Goal: Task Accomplishment & Management: Manage account settings

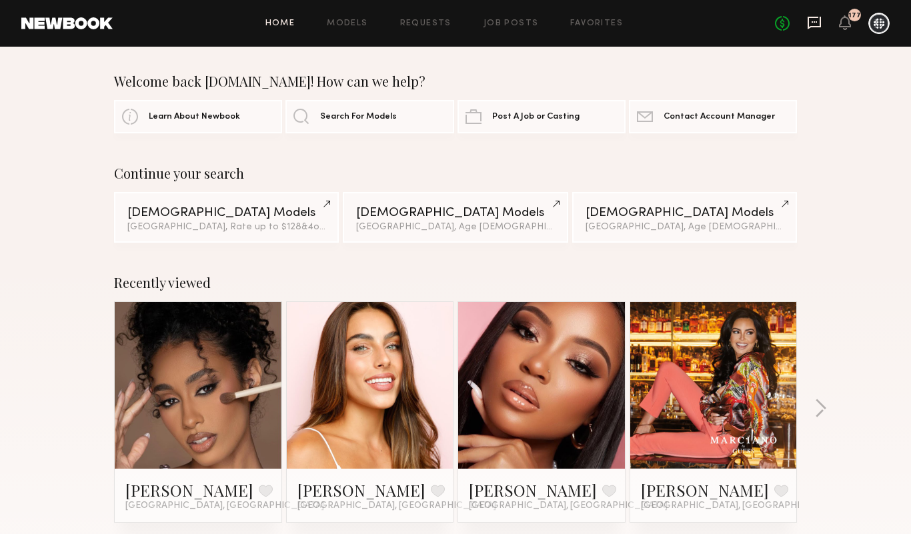
click at [807, 18] on icon at bounding box center [813, 23] width 13 height 13
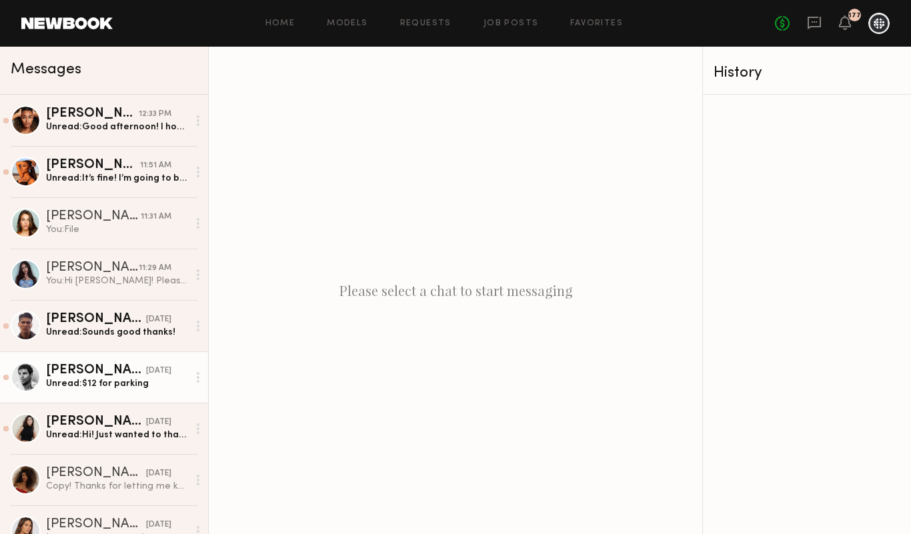
click at [100, 387] on div "Unread: $12 for parking" at bounding box center [117, 383] width 142 height 13
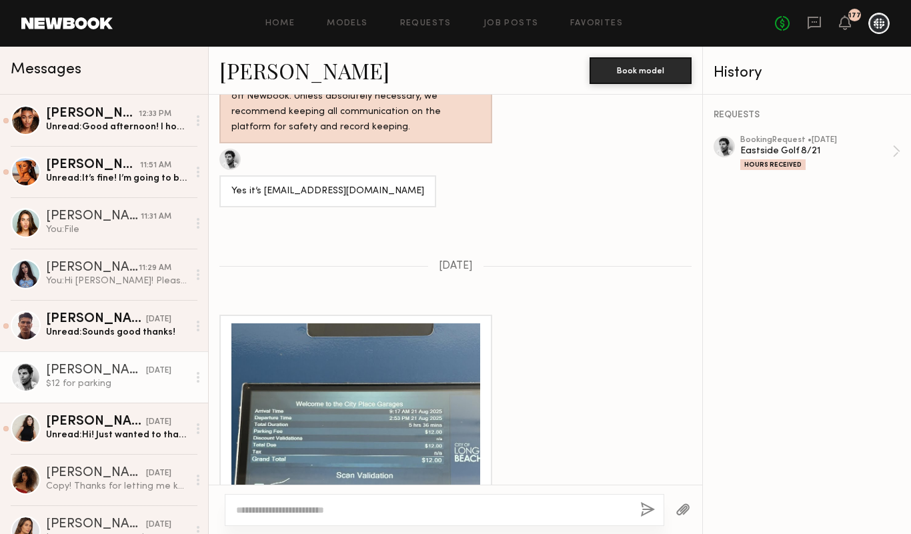
scroll to position [1892, 0]
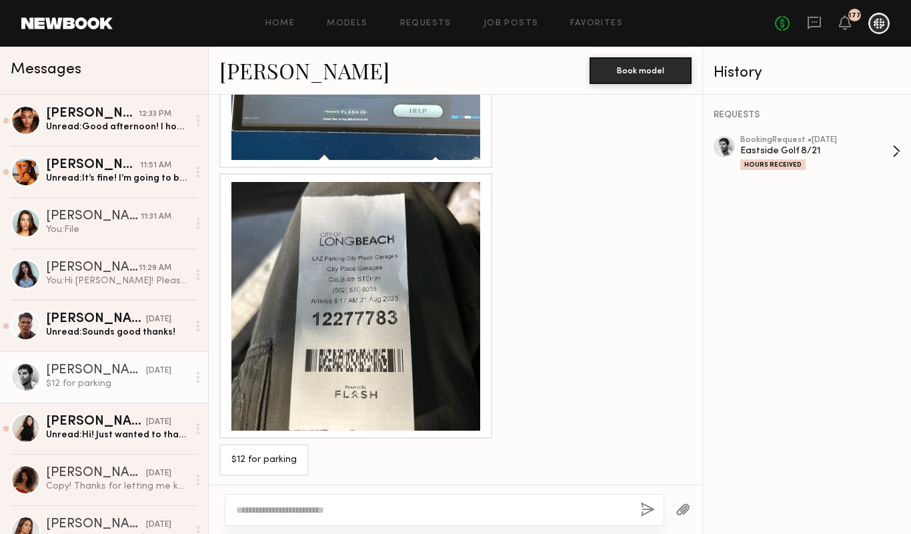
click at [794, 137] on div "booking Request • 08/19/2025" at bounding box center [816, 140] width 152 height 9
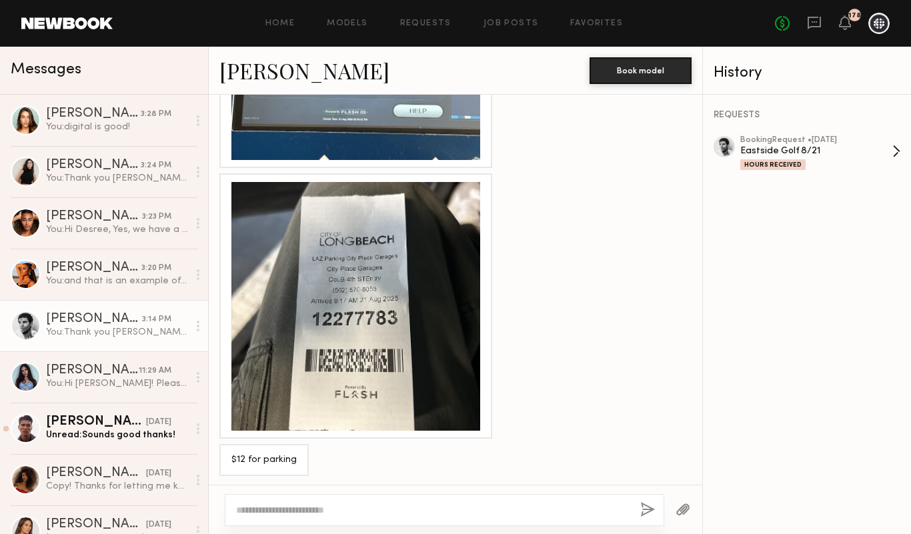
scroll to position [2132, 0]
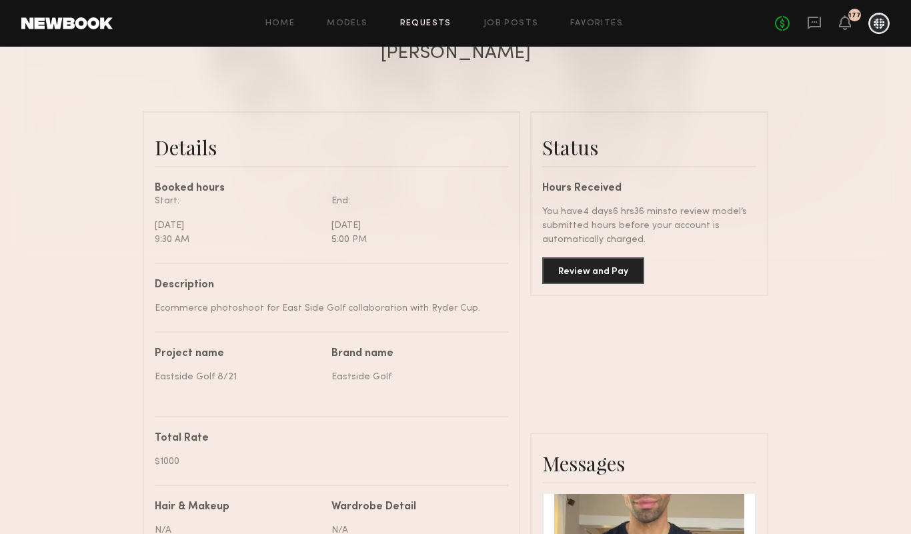
scroll to position [255, 0]
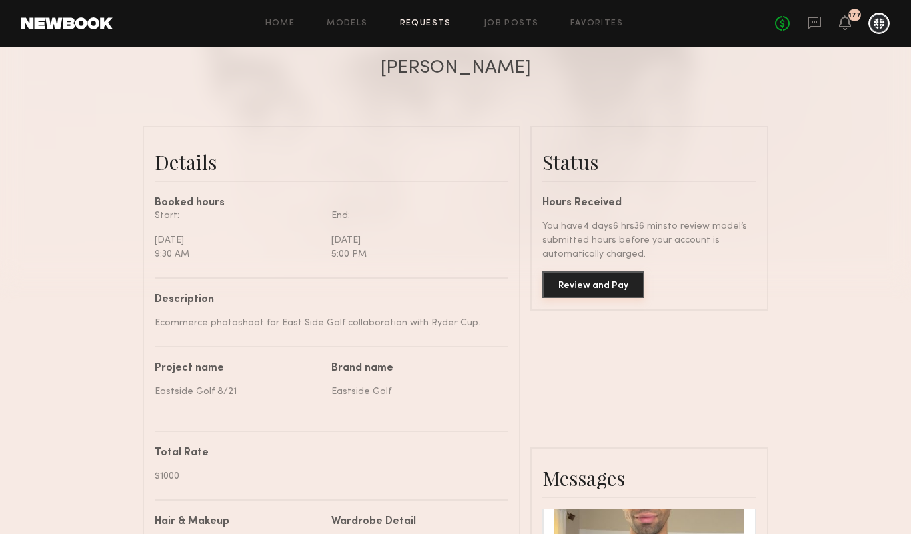
click at [580, 283] on button "Review and Pay" at bounding box center [593, 284] width 102 height 27
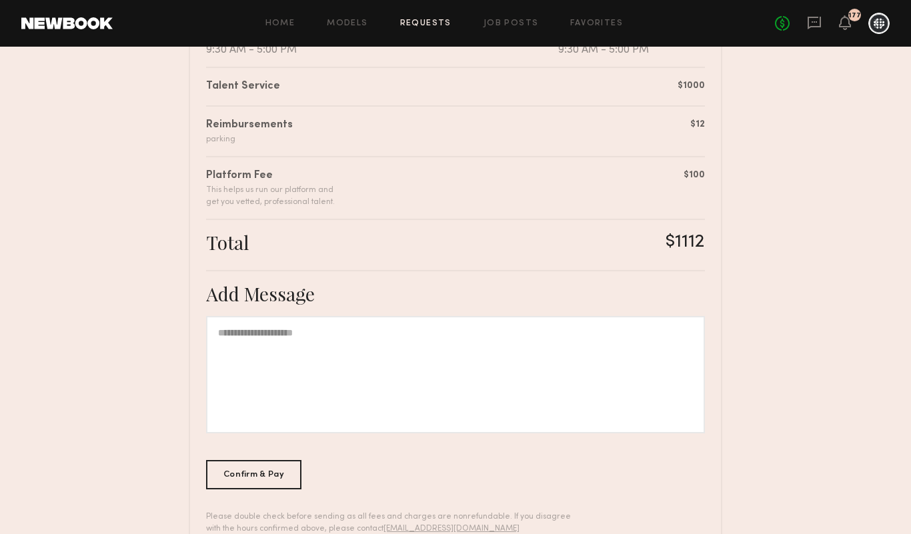
scroll to position [369, 0]
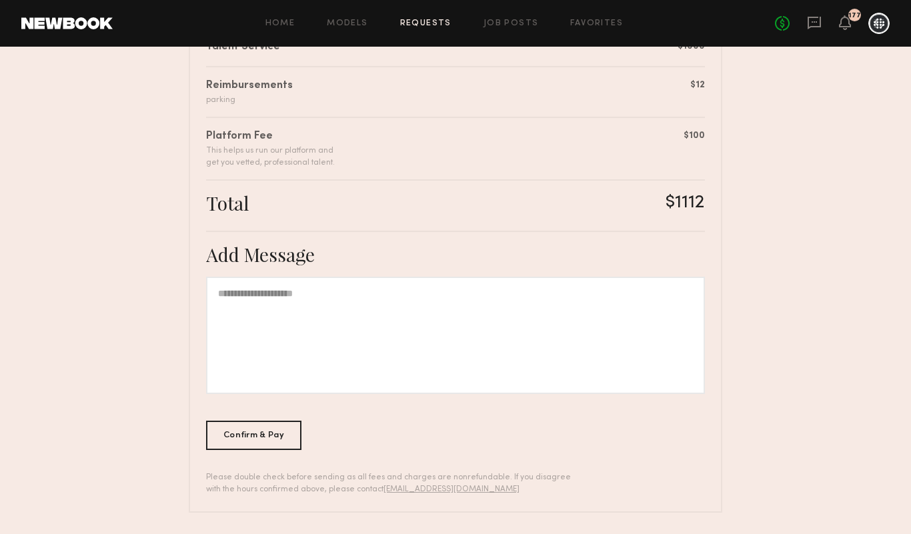
click at [345, 347] on div at bounding box center [455, 335] width 499 height 117
click at [259, 430] on div "Confirm & Pay" at bounding box center [253, 434] width 95 height 29
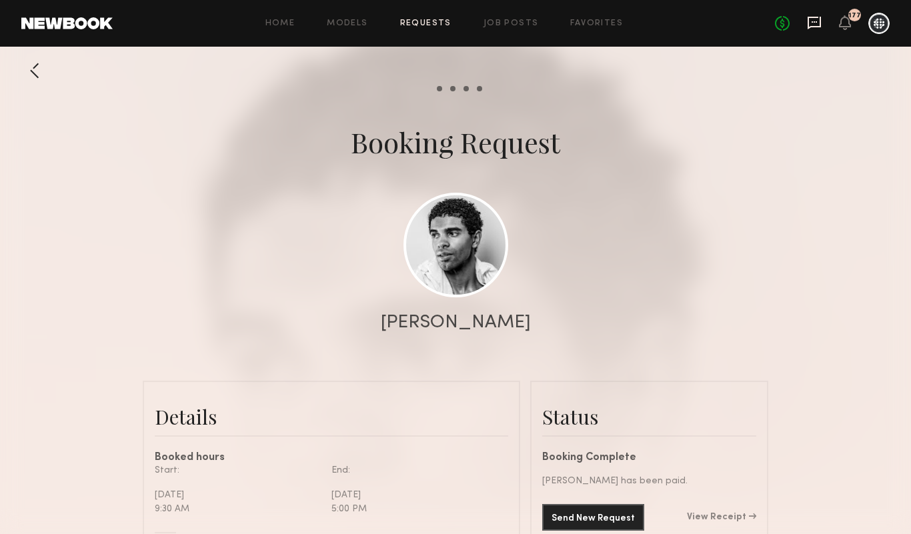
scroll to position [2781, 0]
click at [814, 27] on icon at bounding box center [813, 23] width 13 height 13
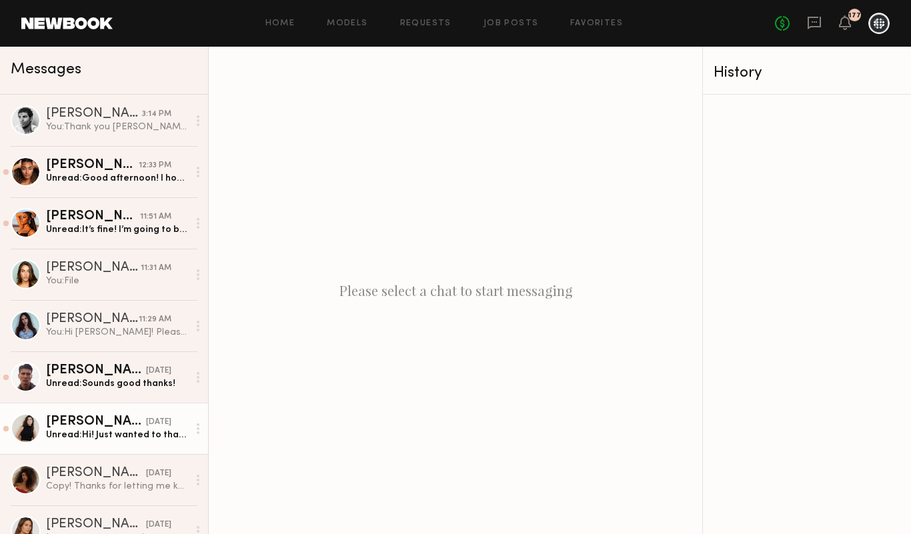
click at [127, 449] on link "Romy R. yesterday Unread: Hi! Just wanted to thank you for the shoot and I woul…" at bounding box center [104, 428] width 208 height 51
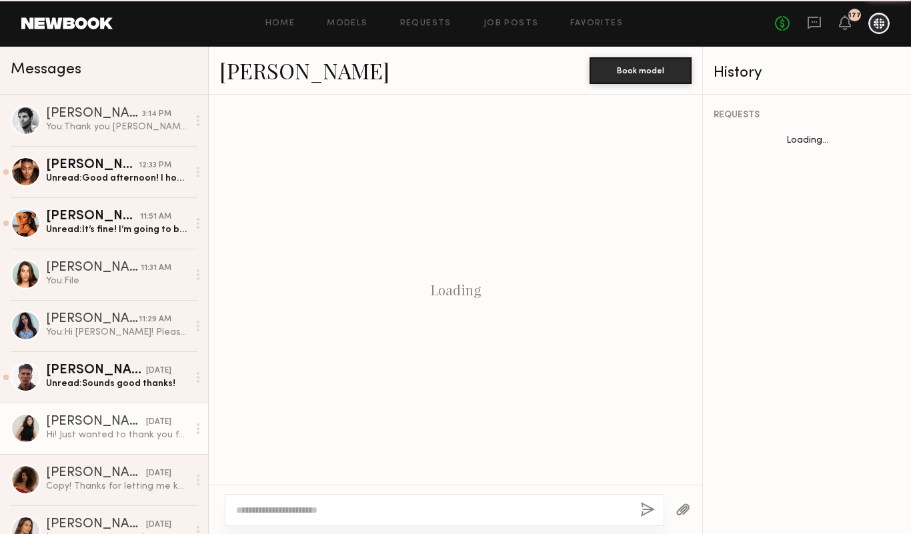
scroll to position [764, 0]
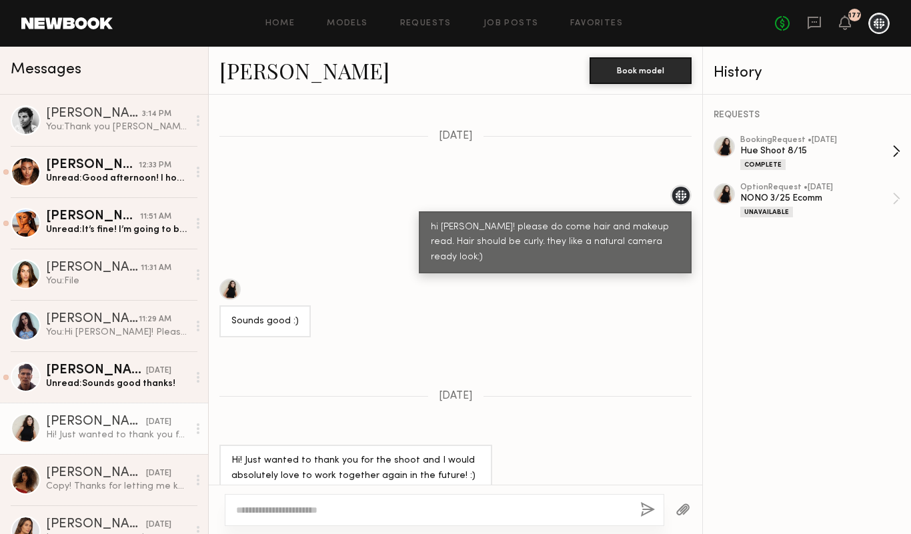
click at [806, 161] on div "Complete" at bounding box center [816, 164] width 152 height 11
click at [447, 503] on div at bounding box center [444, 510] width 439 height 32
click at [445, 513] on textarea at bounding box center [432, 509] width 393 height 13
type textarea "**********"
click at [637, 500] on div "**********" at bounding box center [444, 510] width 439 height 32
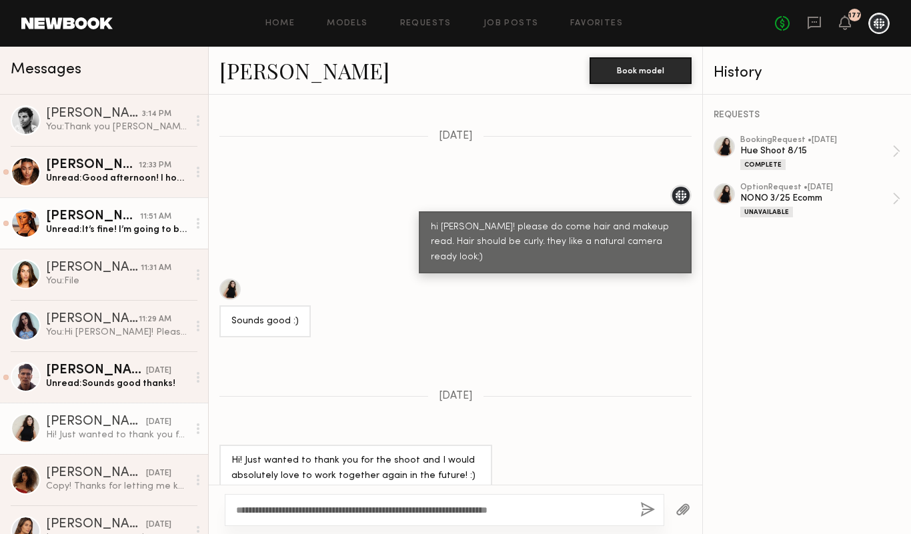
click at [76, 227] on div "Unread: It’s fine! I’m going to book a quick flight I’m in Vegas. I’m moving to…" at bounding box center [117, 229] width 142 height 13
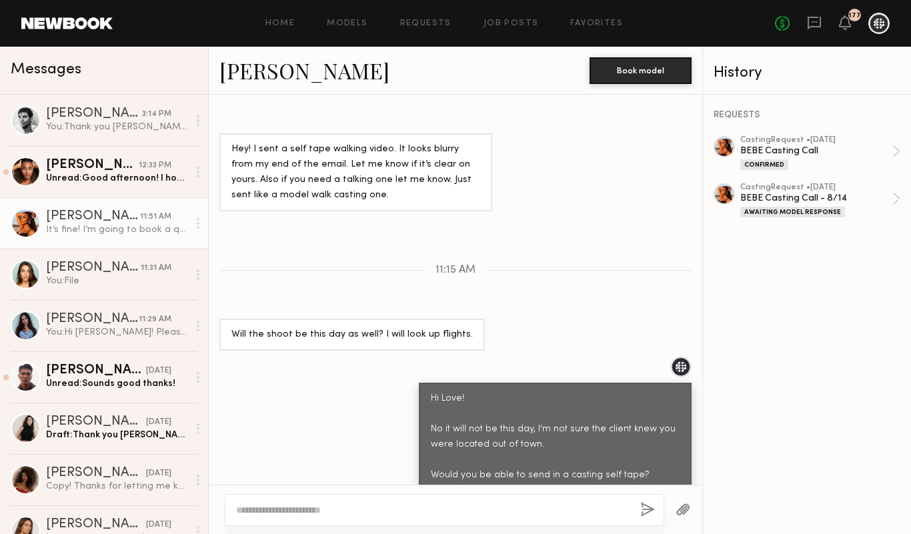
scroll to position [1113, 0]
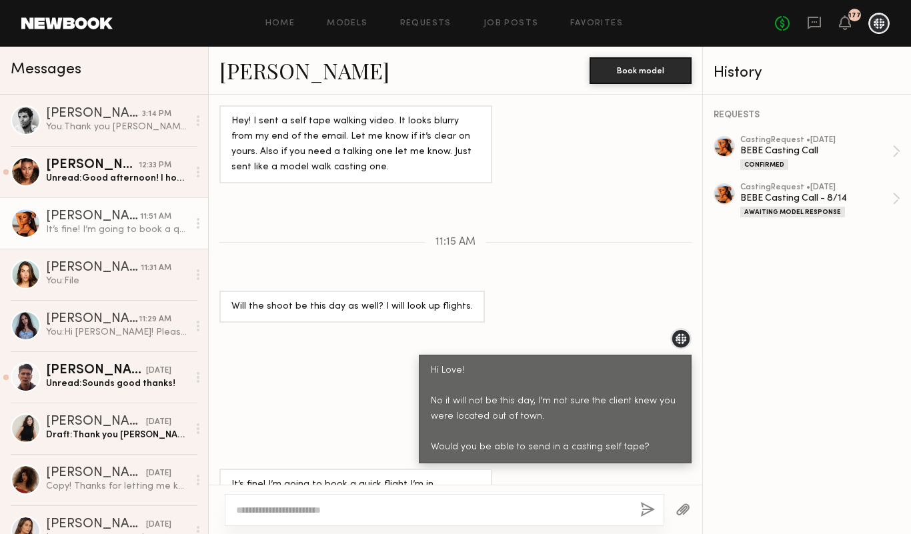
click at [427, 504] on textarea at bounding box center [432, 509] width 393 height 13
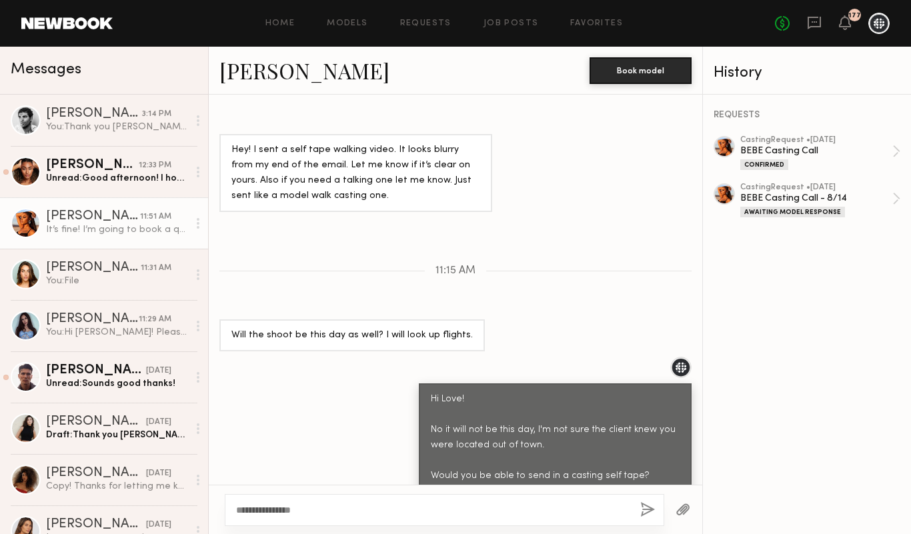
scroll to position [1088, 0]
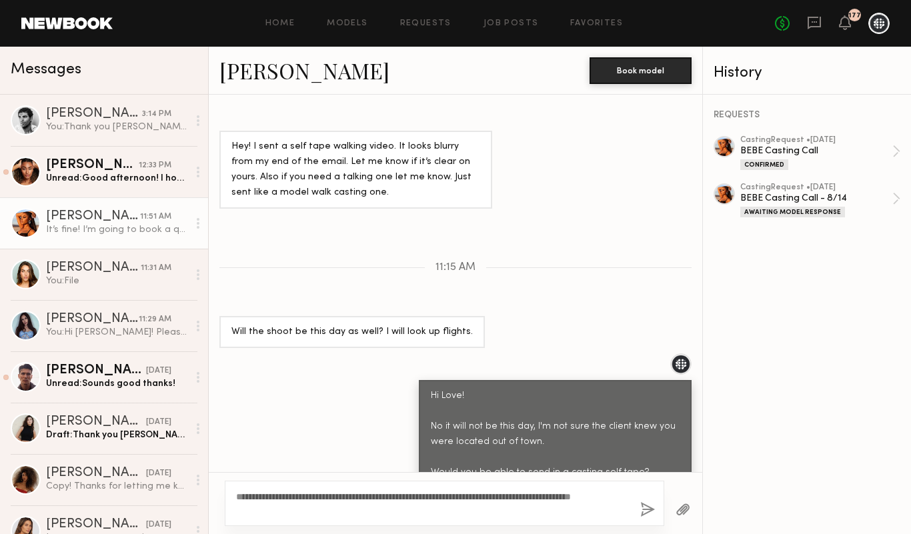
drag, startPoint x: 370, startPoint y: 495, endPoint x: 349, endPoint y: 495, distance: 20.7
click at [349, 495] on textarea "**********" at bounding box center [432, 503] width 393 height 27
click at [296, 512] on textarea "**********" at bounding box center [432, 503] width 393 height 27
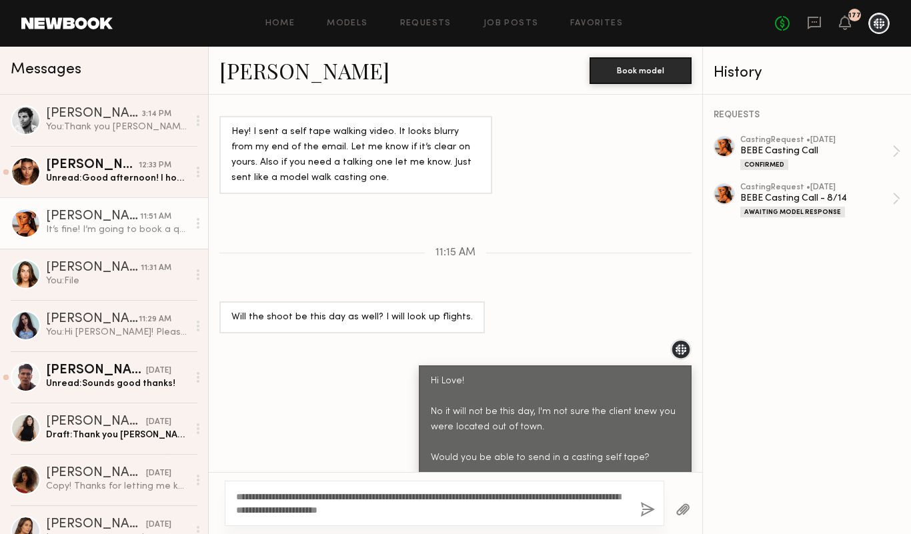
scroll to position [1126, 0]
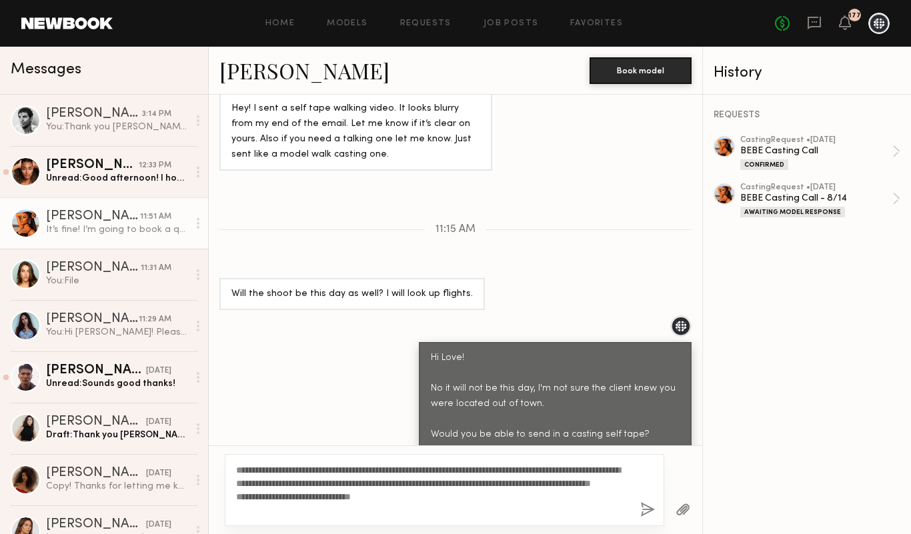
type textarea "**********"
click at [643, 513] on button "button" at bounding box center [647, 510] width 15 height 17
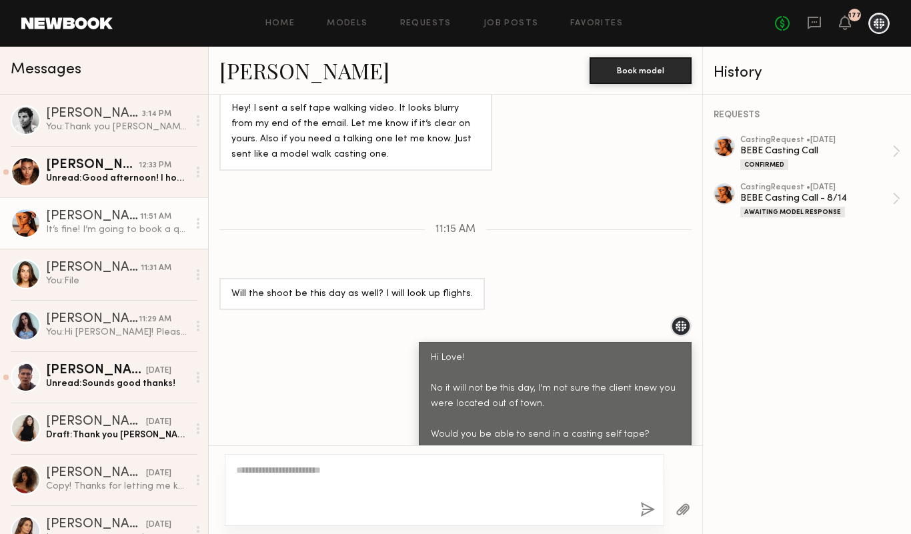
scroll to position [1340, 0]
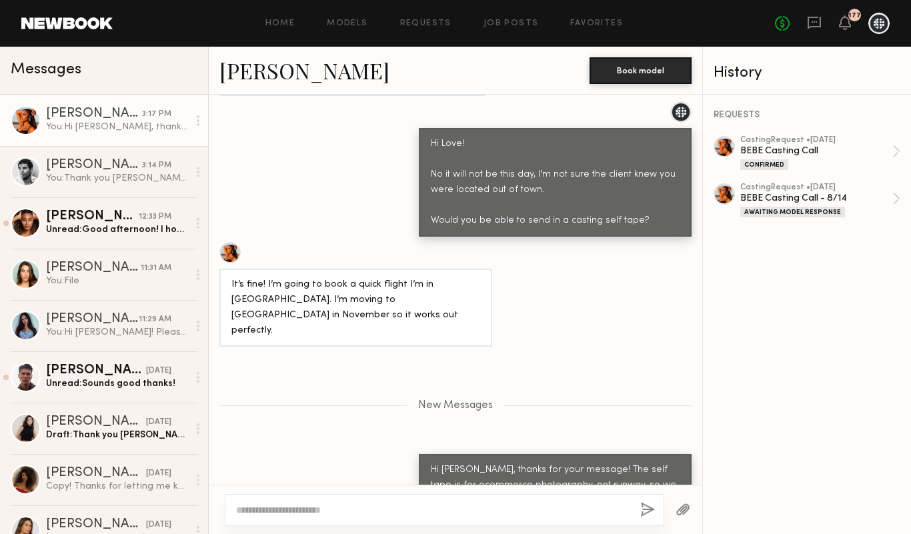
click at [607, 507] on textarea at bounding box center [432, 509] width 393 height 13
type textarea "*"
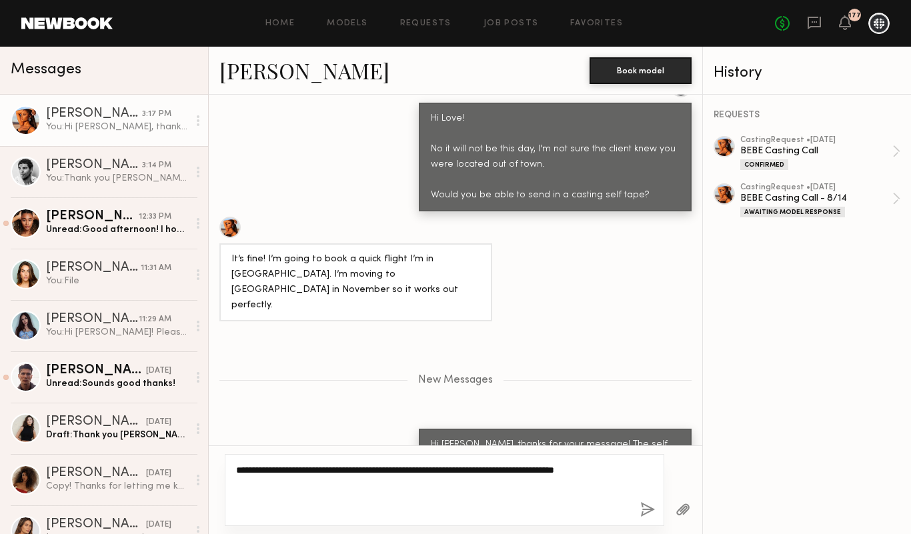
scroll to position [1378, 0]
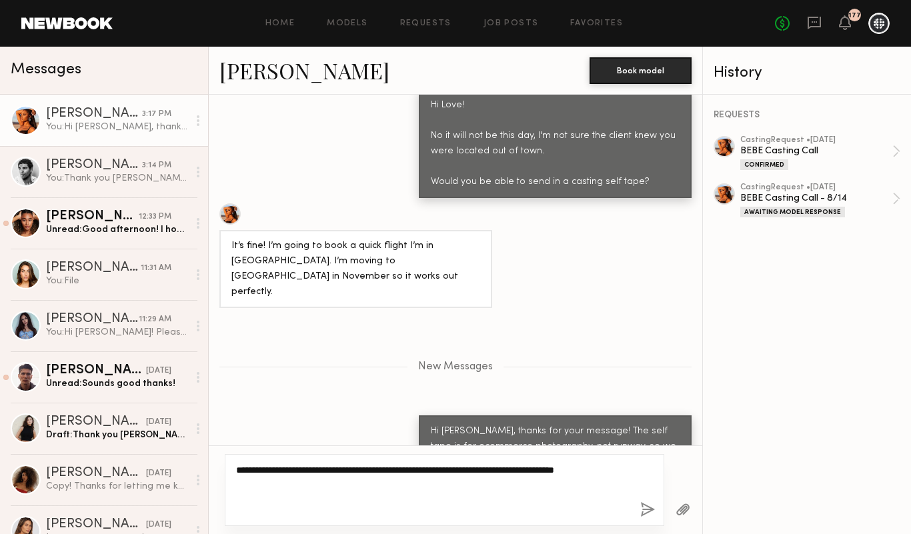
type textarea "**********"
click at [651, 509] on button "button" at bounding box center [647, 510] width 15 height 17
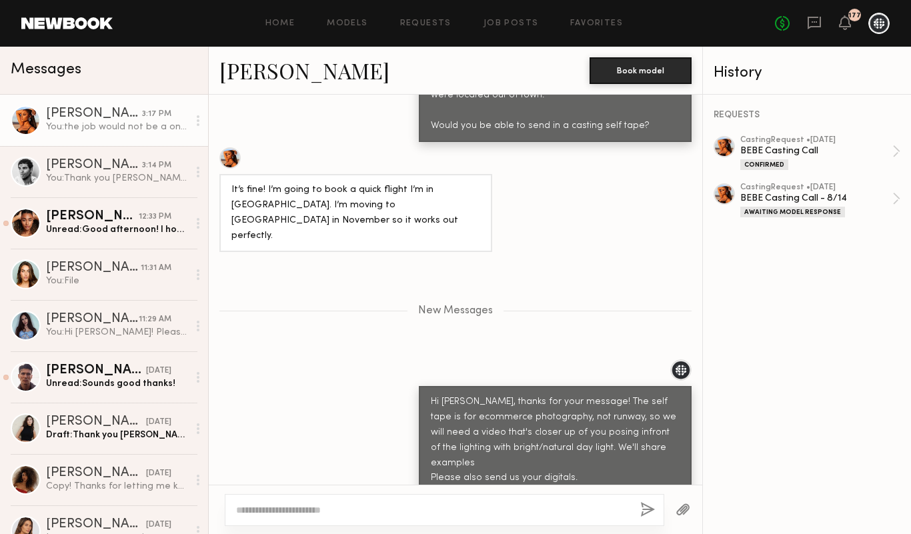
scroll to position [1419, 0]
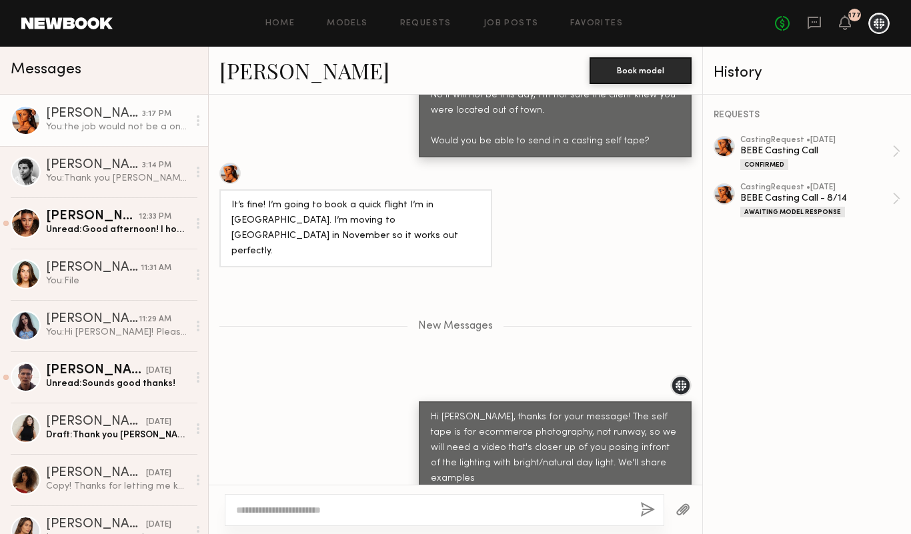
click at [687, 514] on button "button" at bounding box center [682, 510] width 15 height 17
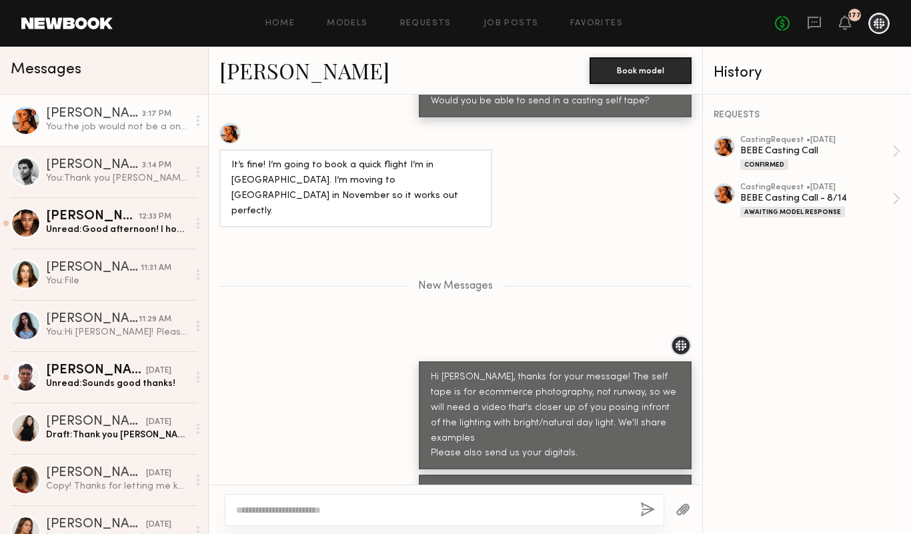
click at [275, 505] on textarea at bounding box center [432, 509] width 393 height 13
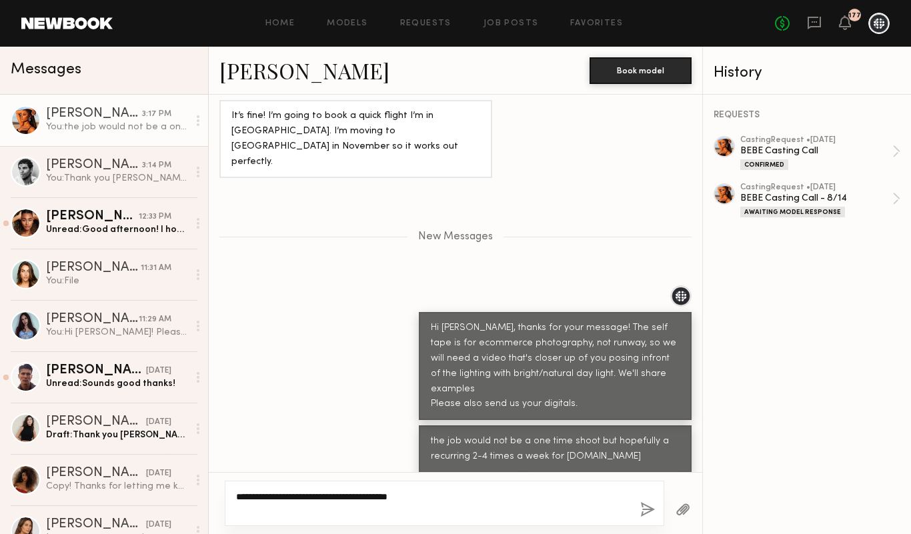
type textarea "**********"
click at [647, 510] on button "button" at bounding box center [647, 510] width 15 height 17
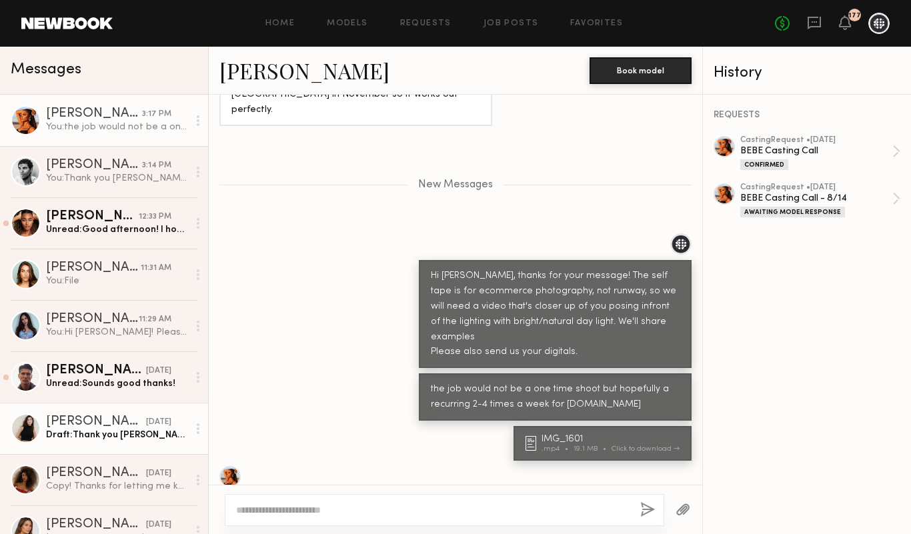
scroll to position [1572, 0]
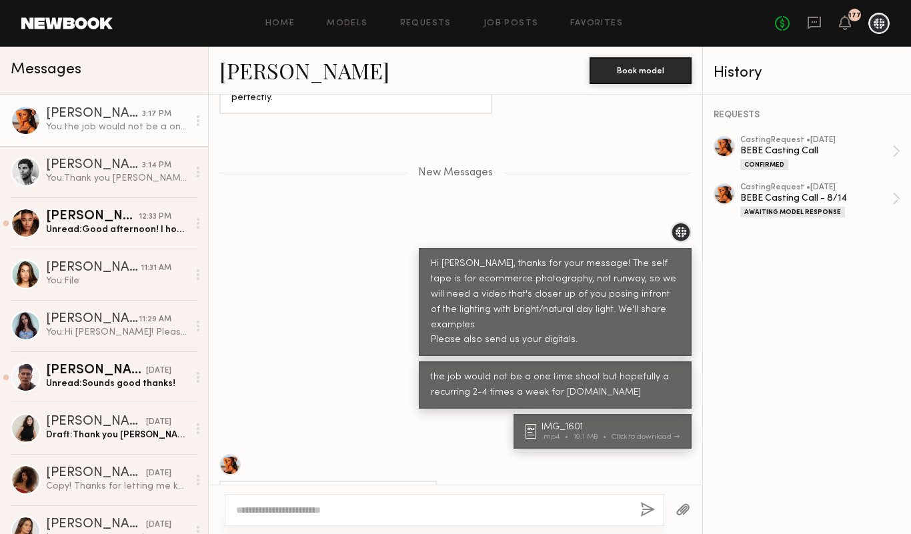
click at [681, 508] on button "button" at bounding box center [682, 510] width 15 height 17
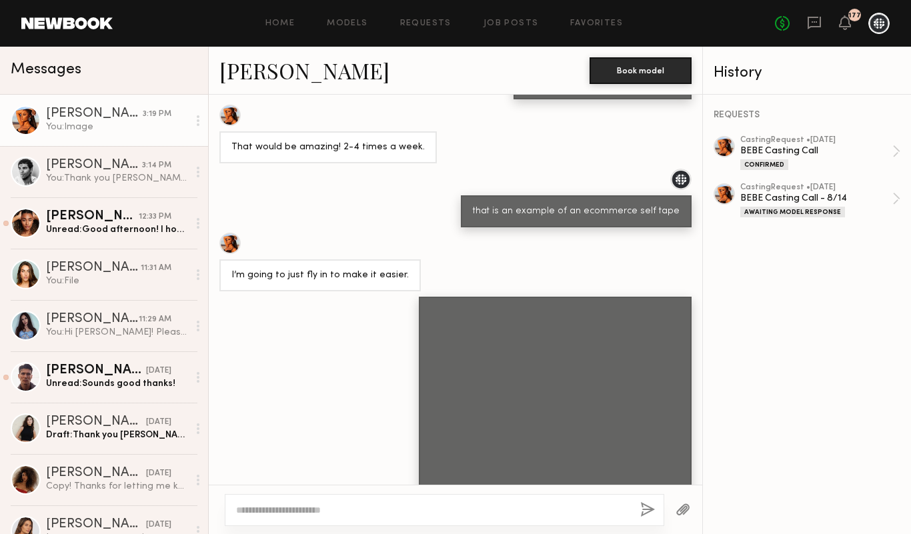
click at [381, 510] on textarea at bounding box center [432, 509] width 393 height 13
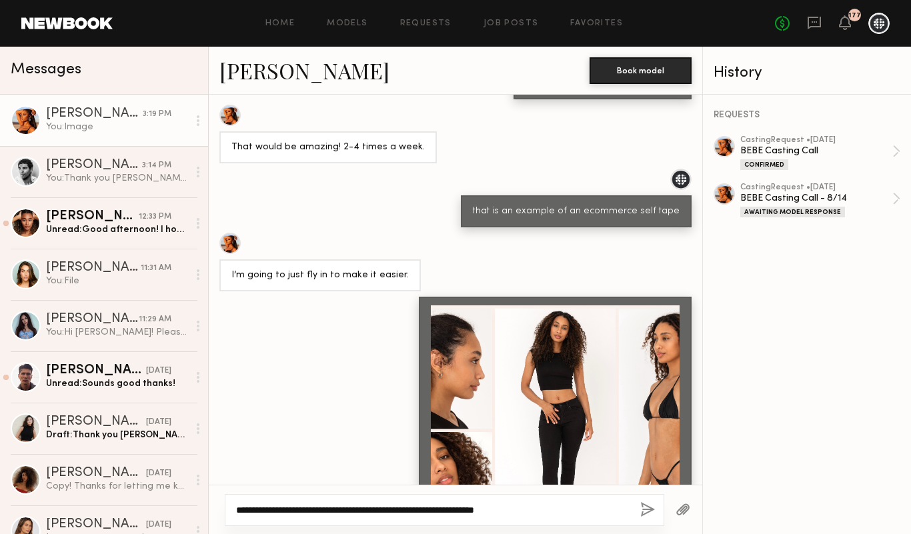
click at [384, 511] on textarea "**********" at bounding box center [432, 509] width 393 height 13
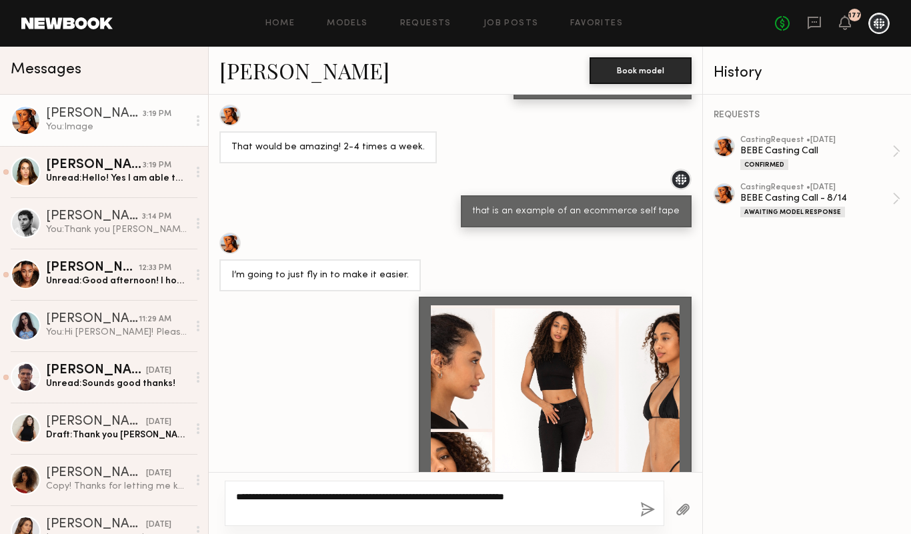
type textarea "**********"
click at [643, 511] on button "button" at bounding box center [647, 510] width 15 height 17
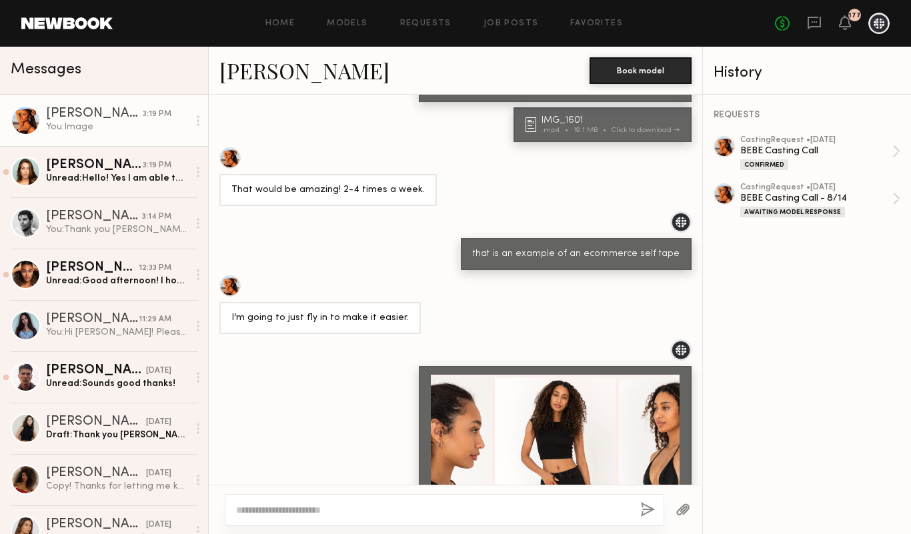
scroll to position [1875, 0]
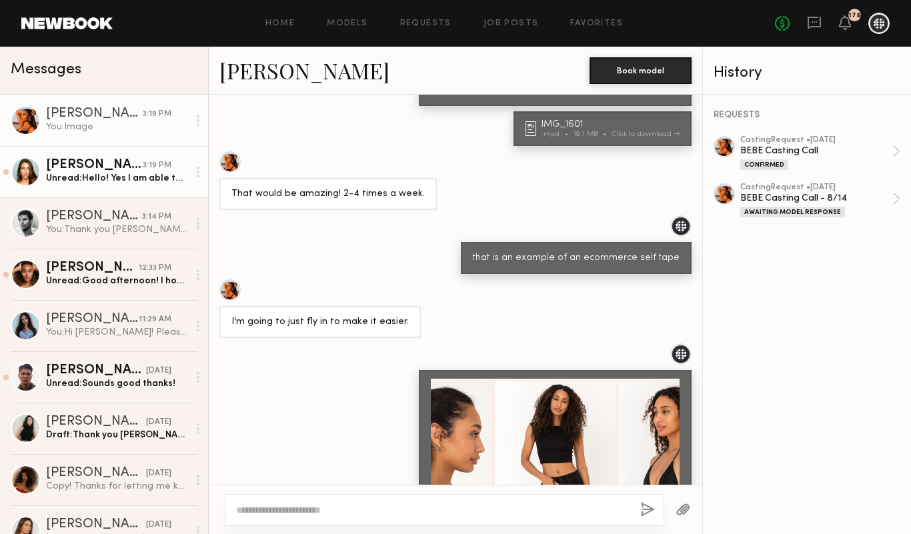
click at [104, 177] on div "Unread: Hello! Yes I am able to make it! 😊" at bounding box center [117, 178] width 142 height 13
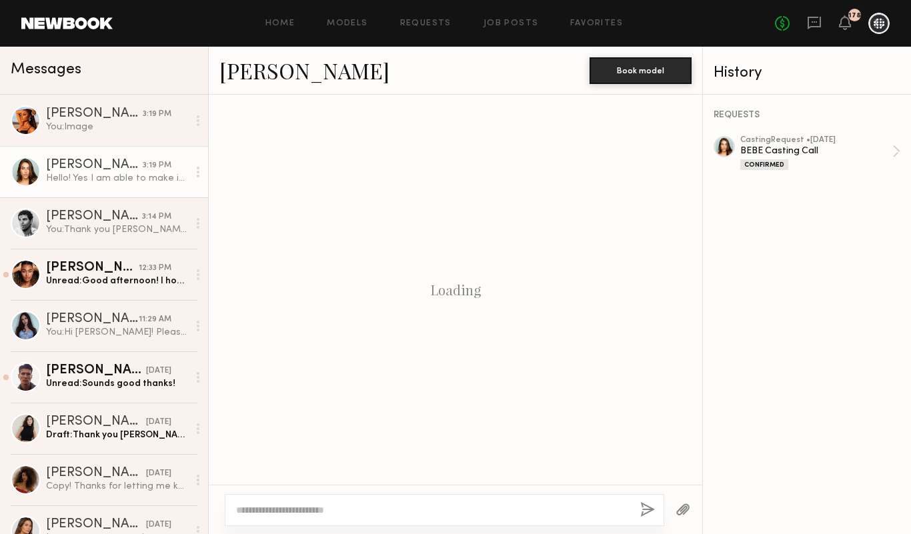
scroll to position [478, 0]
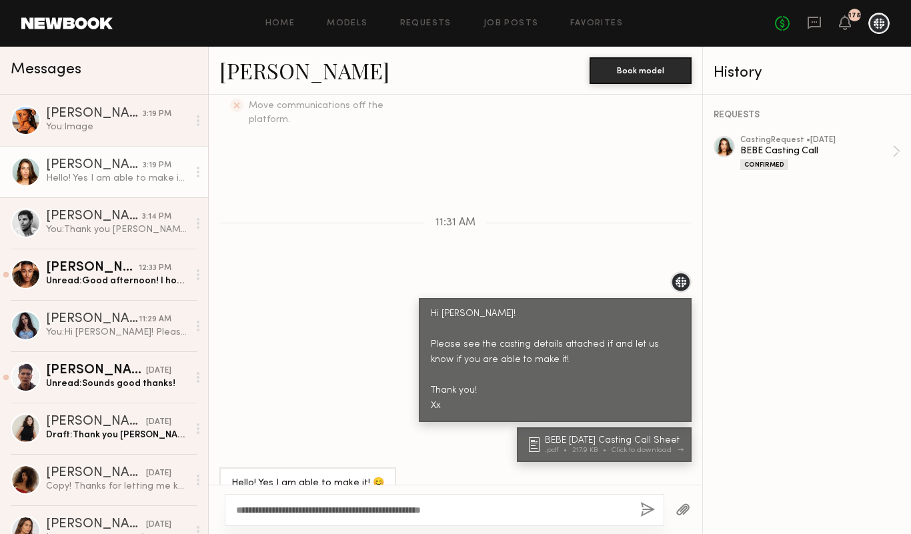
click at [579, 447] on div "217.9 KB" at bounding box center [591, 450] width 39 height 7
click at [484, 513] on textarea "**********" at bounding box center [432, 509] width 393 height 13
type textarea "**********"
click at [646, 510] on button "button" at bounding box center [647, 510] width 15 height 17
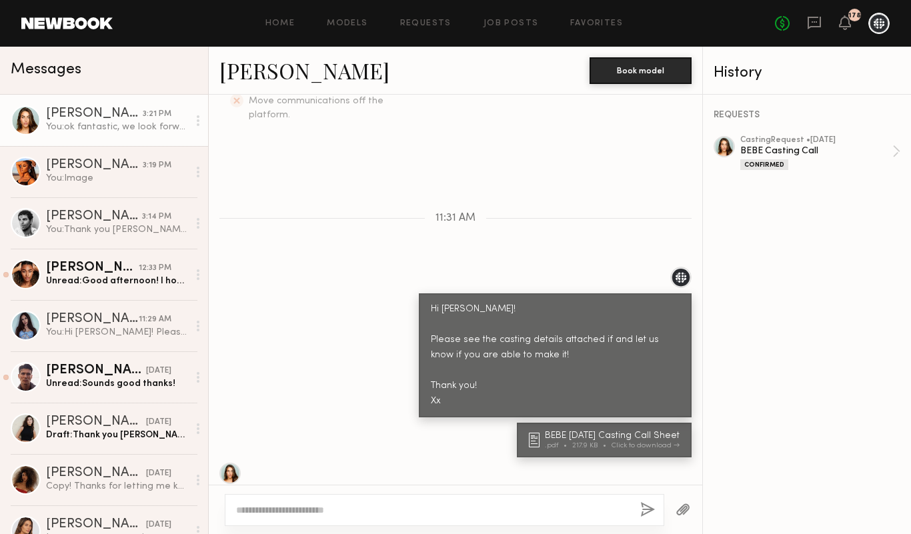
scroll to position [480, 0]
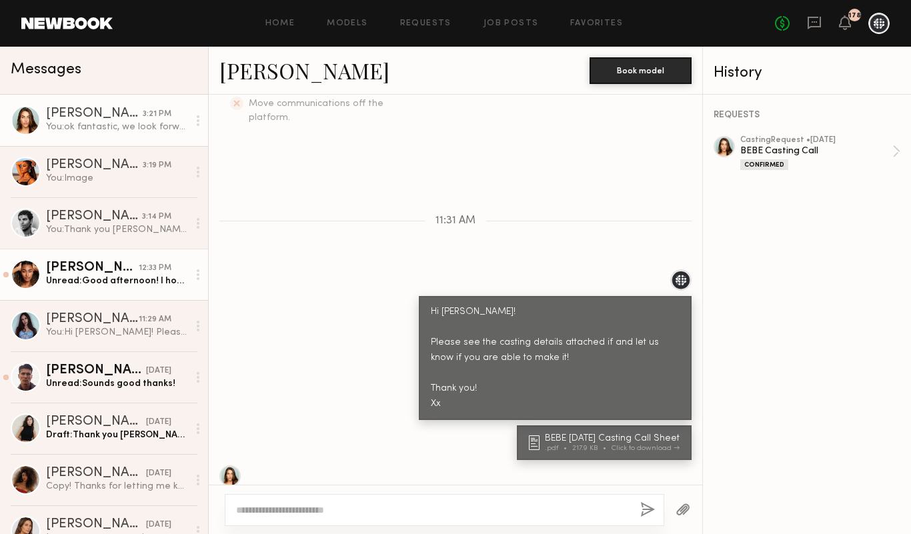
click at [151, 279] on div "Unread: Good afternoon! I hope all is well. Thank you for reaching out. Can you…" at bounding box center [117, 281] width 142 height 13
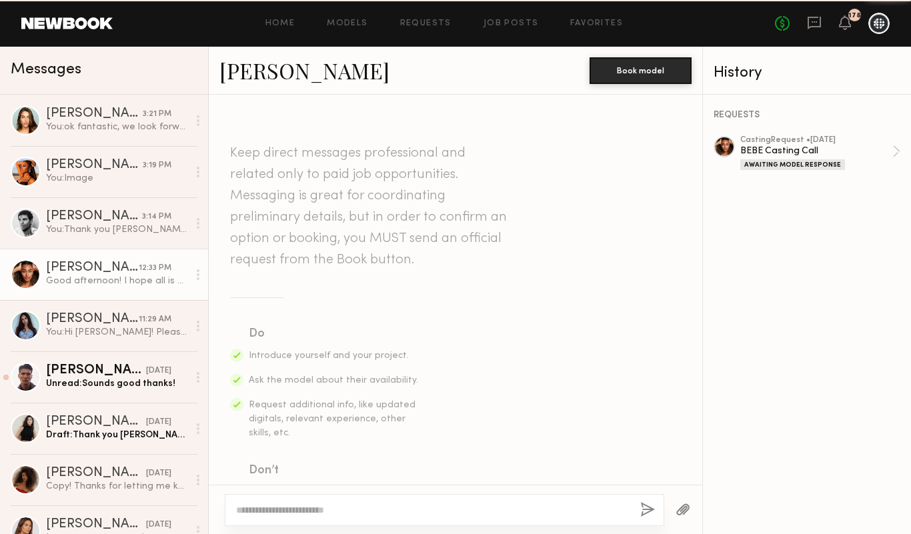
scroll to position [570, 0]
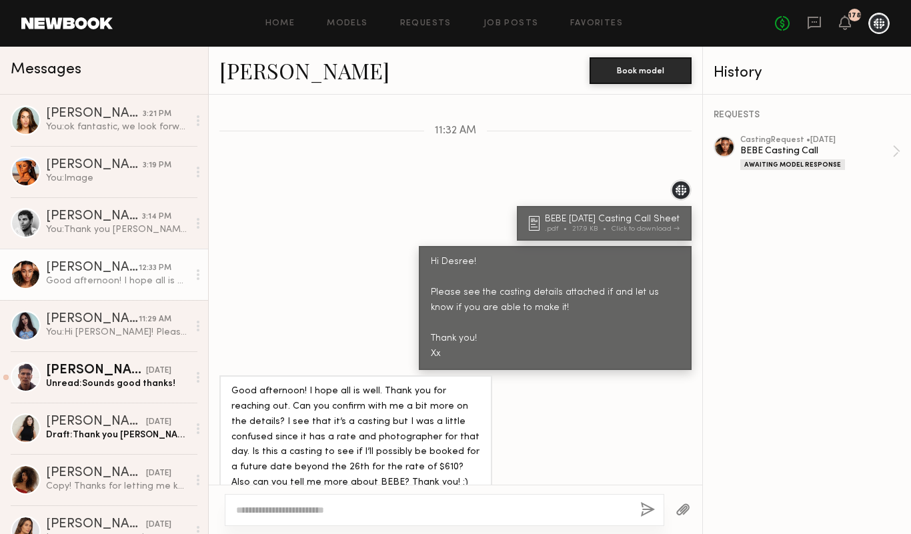
click at [430, 505] on textarea at bounding box center [432, 509] width 393 height 13
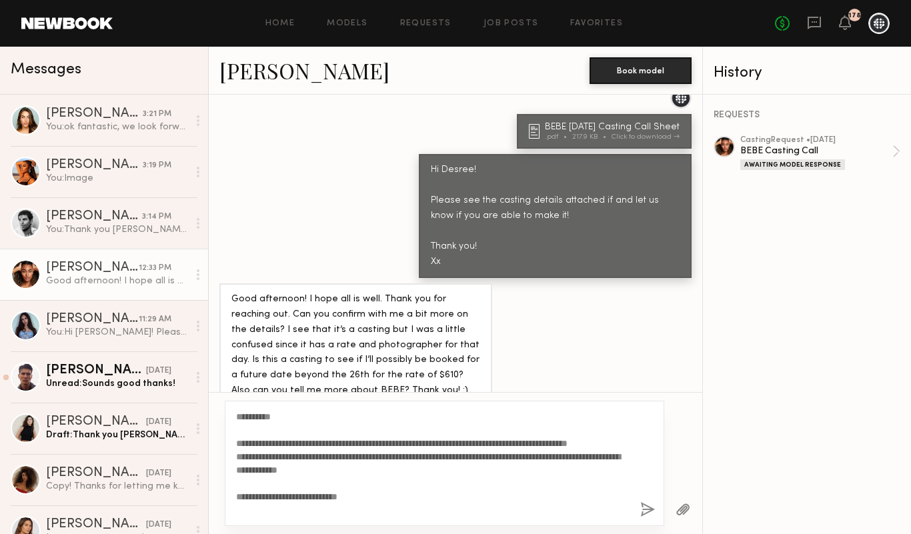
scroll to position [661, 0]
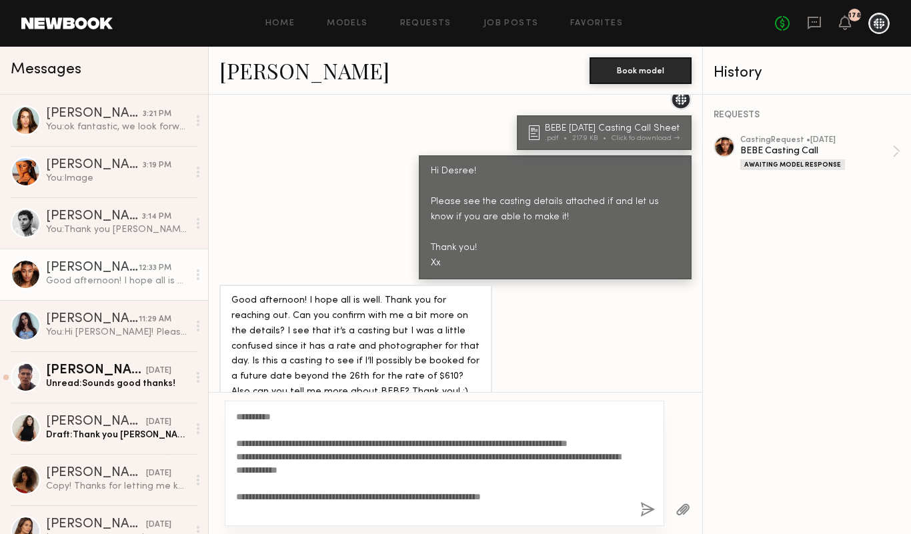
click at [425, 514] on textarea "**********" at bounding box center [432, 463] width 393 height 107
click at [293, 501] on textarea "**********" at bounding box center [432, 463] width 393 height 107
type textarea "**********"
click at [647, 507] on button "button" at bounding box center [647, 510] width 15 height 17
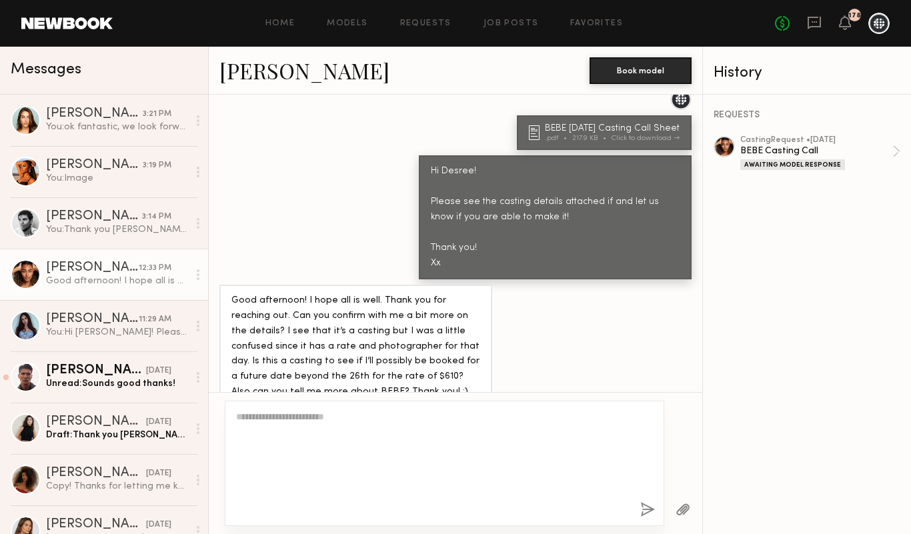
scroll to position [0, 0]
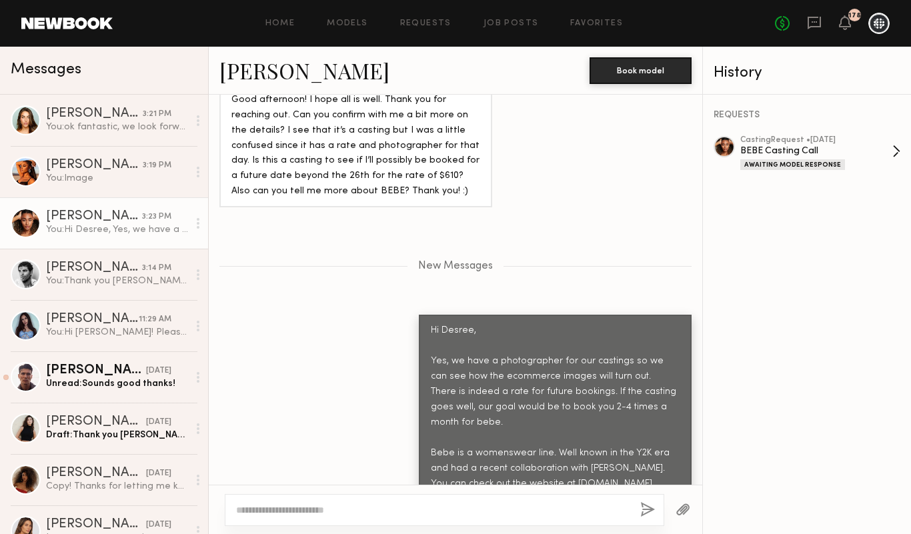
click at [803, 141] on div "casting Request • 08/22/2025" at bounding box center [816, 140] width 152 height 9
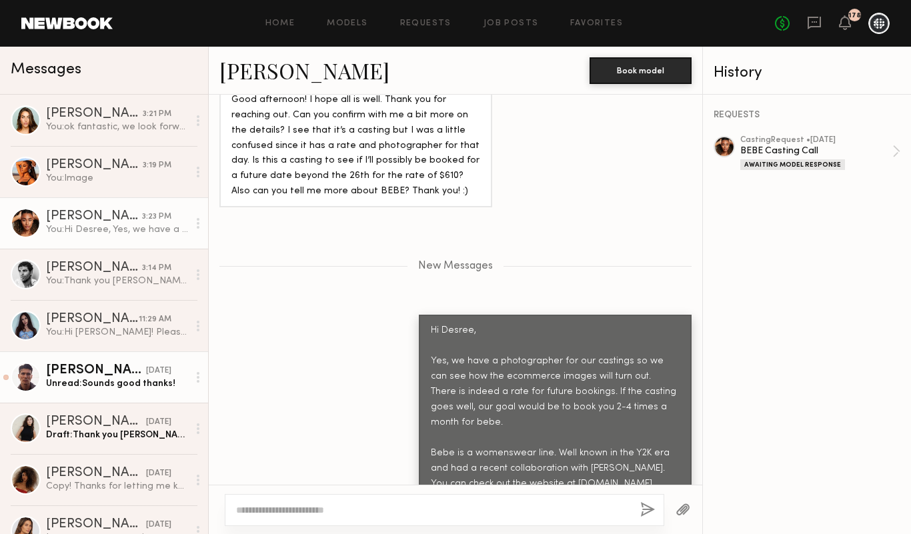
click at [116, 363] on link "Tommy Y. yesterday Unread: Sounds good thanks!" at bounding box center [104, 376] width 208 height 51
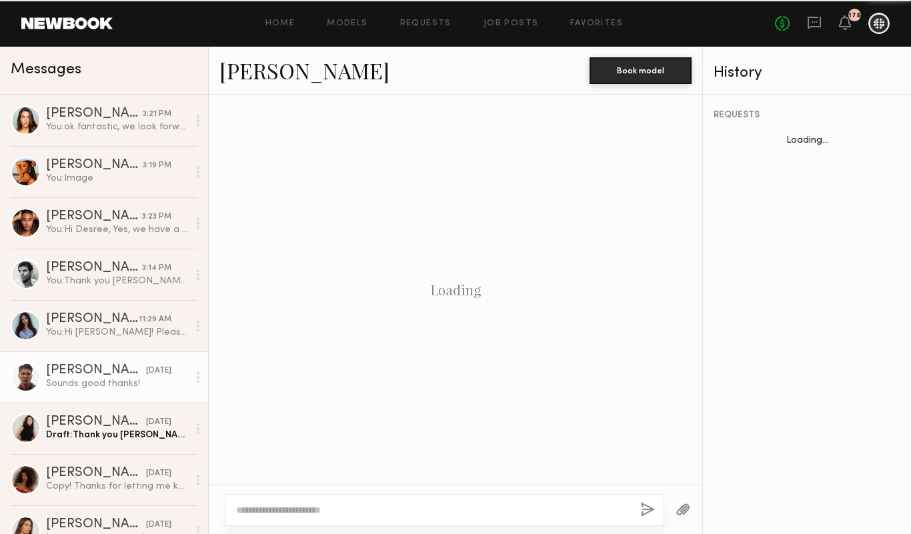
scroll to position [1105, 0]
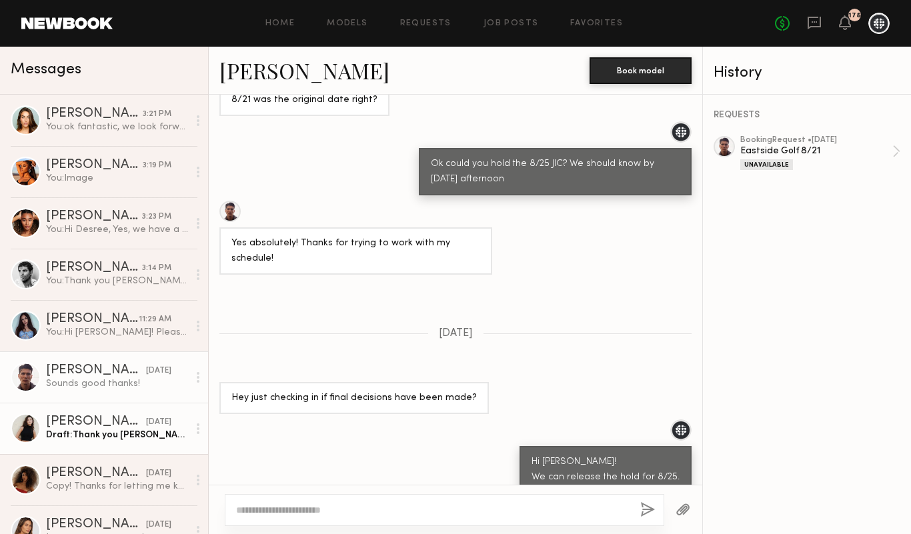
click at [113, 412] on link "Romy R. yesterday Draft: Thank you Romy! We were glad to have you back again. H…" at bounding box center [104, 428] width 208 height 51
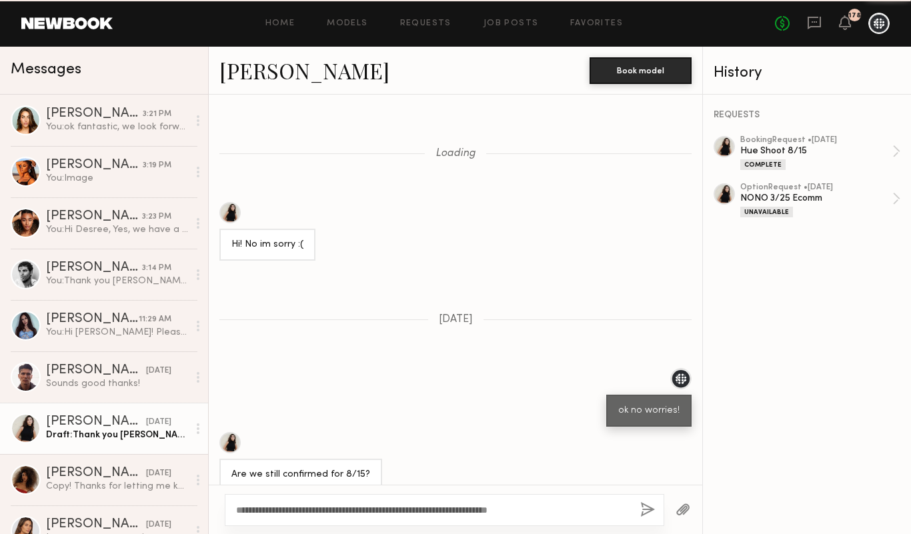
scroll to position [764, 0]
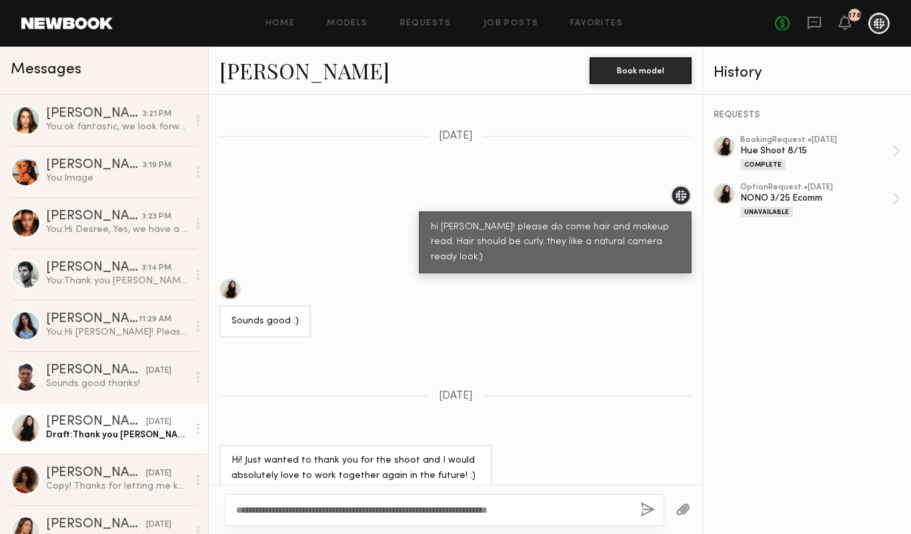
click at [636, 505] on div "**********" at bounding box center [444, 510] width 439 height 32
click at [644, 505] on button "button" at bounding box center [647, 510] width 15 height 17
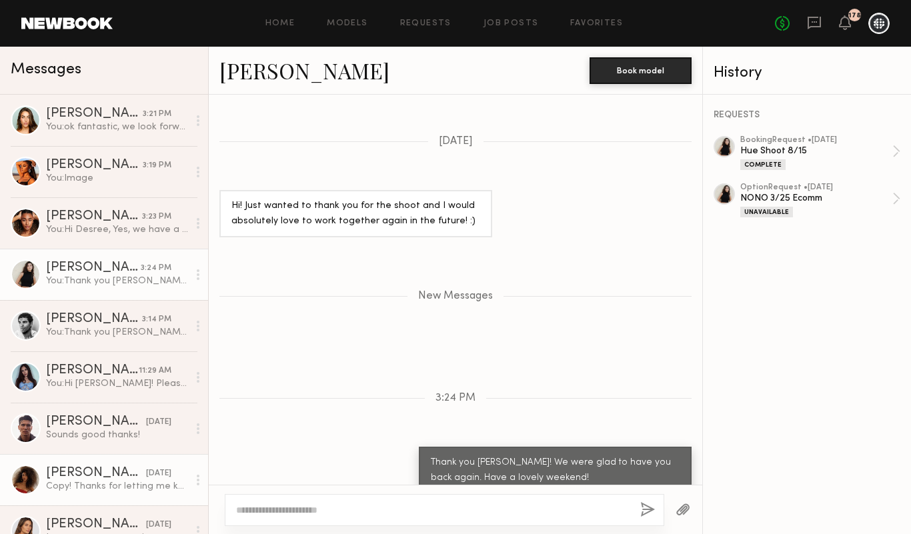
click at [103, 463] on link "Christina S. 08/19/2025 Copy! Thanks for letting me know" at bounding box center [104, 479] width 208 height 51
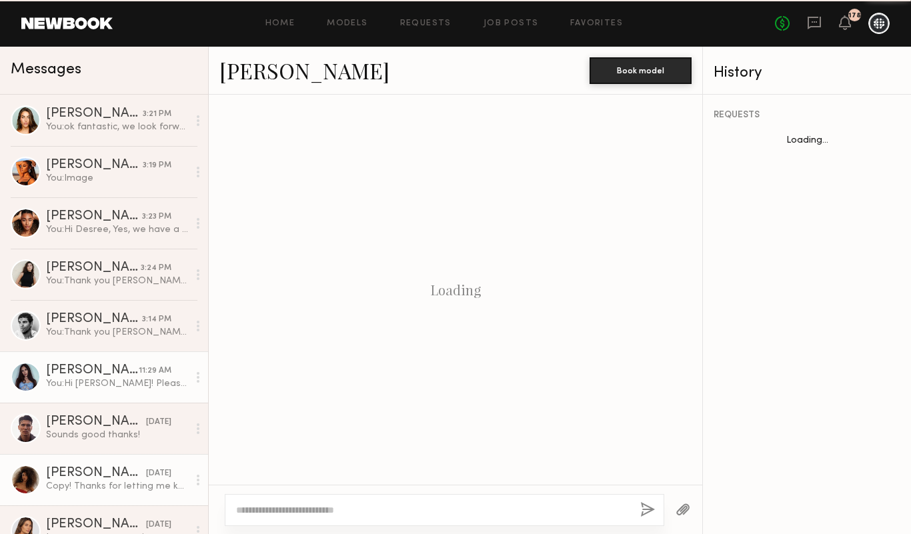
scroll to position [894, 0]
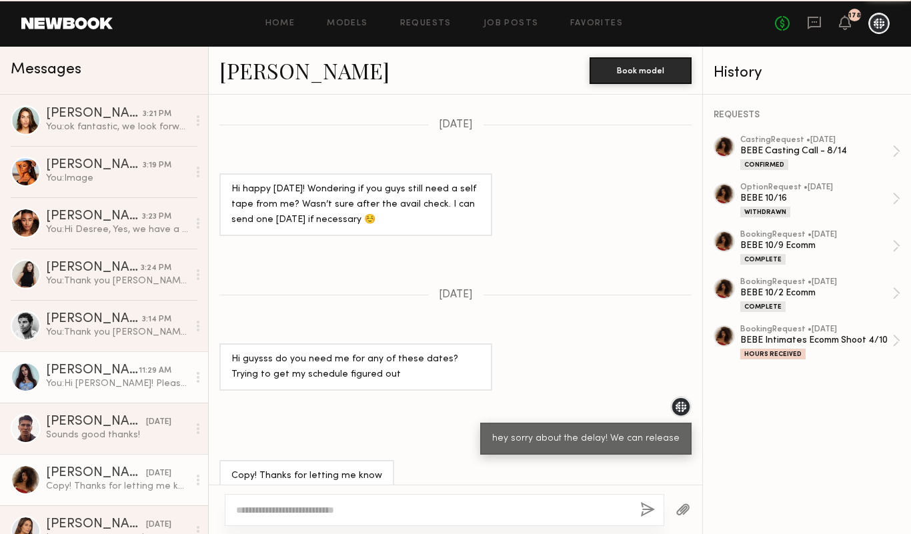
click at [101, 378] on div "You: Hi Julia! Please see the casting details attached if and let us know if yo…" at bounding box center [117, 383] width 142 height 13
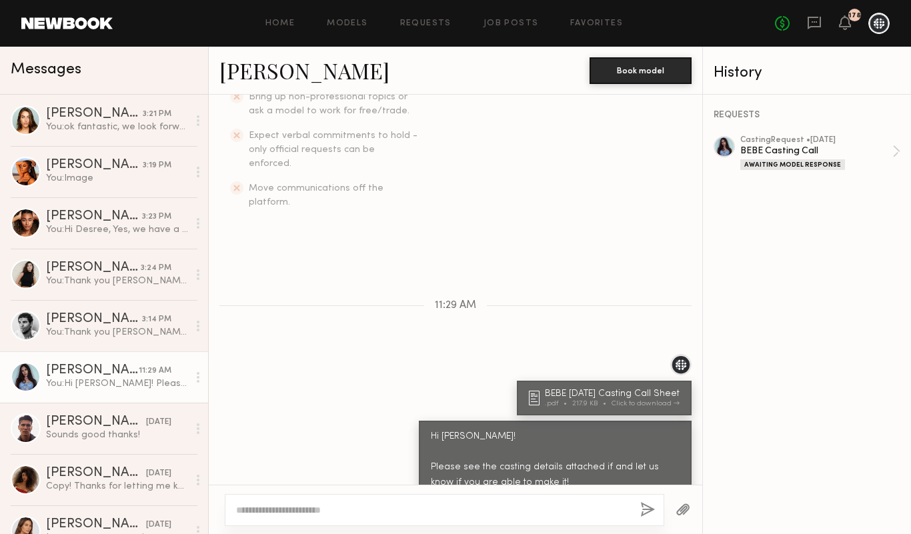
scroll to position [441, 0]
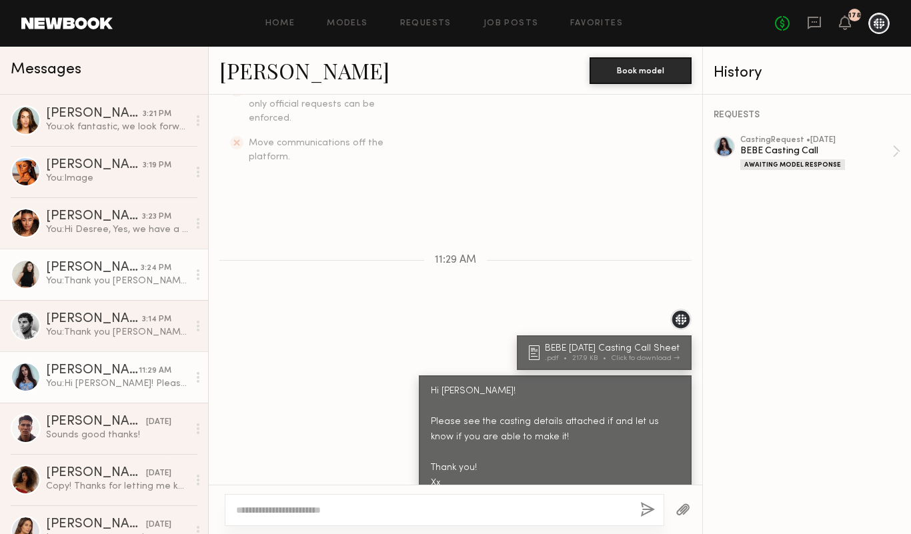
click at [121, 287] on div "You: Thank you Romy! We were glad to have you back again. Have a lovely weekend!" at bounding box center [117, 281] width 142 height 13
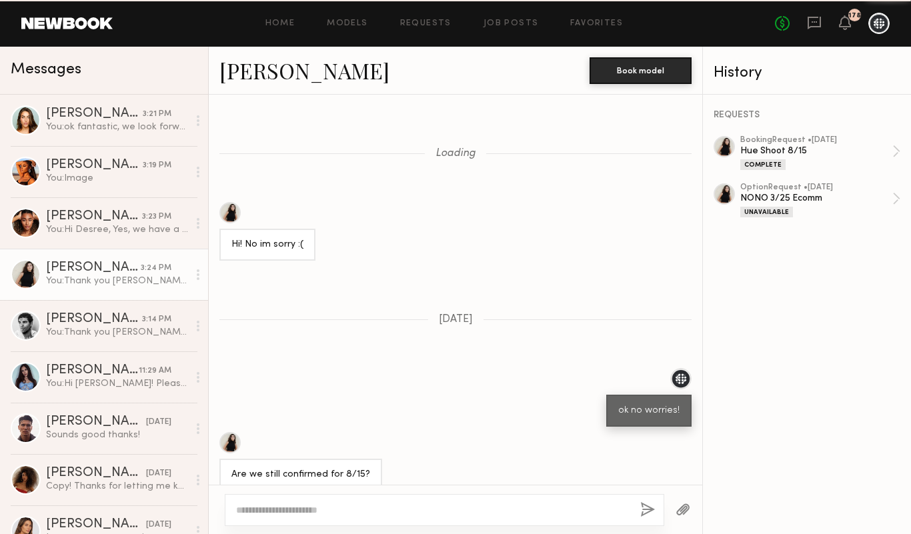
scroll to position [918, 0]
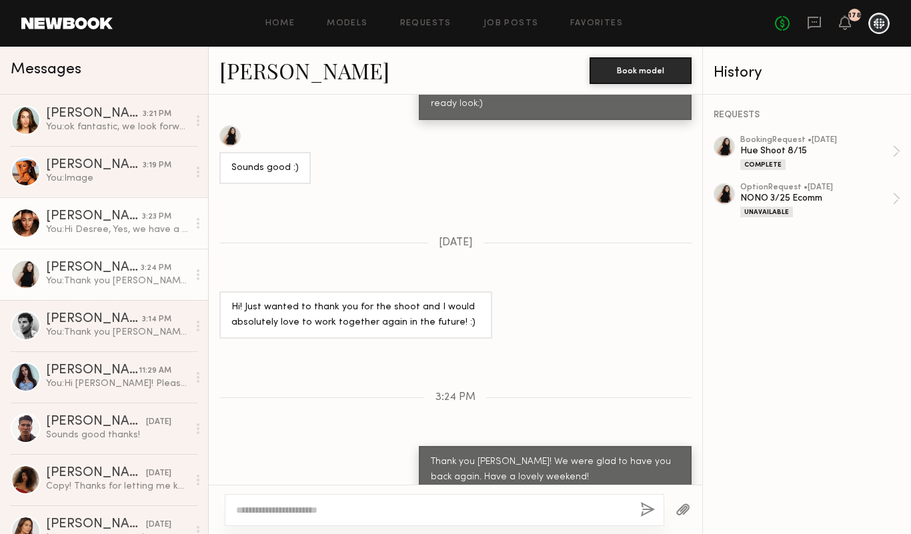
click at [110, 236] on link "Desree H. 3:23 PM You: Hi Desree, Yes, we have a photographer for our castings …" at bounding box center [104, 222] width 208 height 51
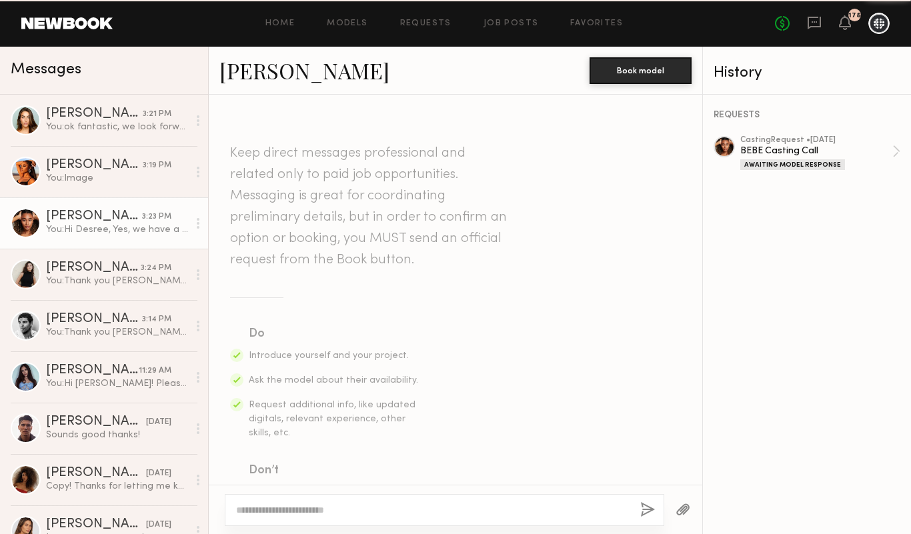
scroll to position [787, 0]
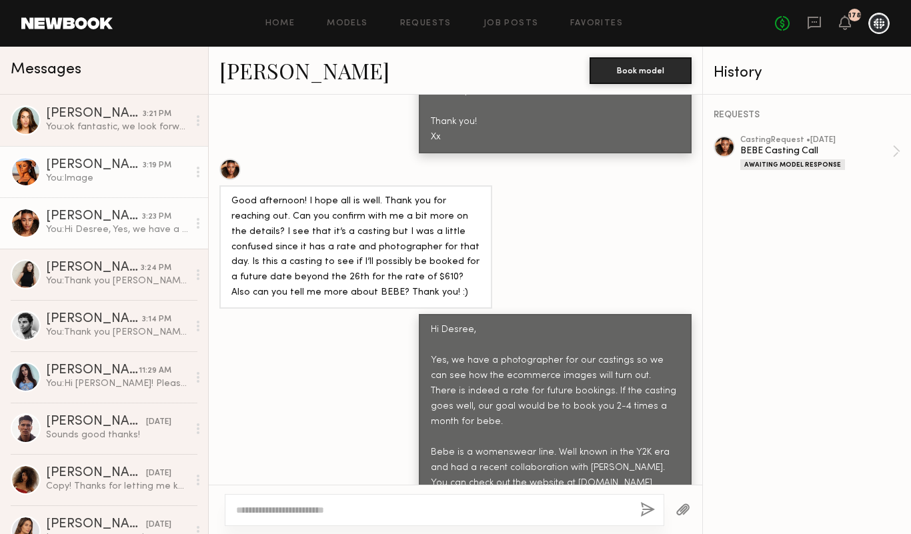
click at [99, 181] on div "You: Image" at bounding box center [117, 178] width 142 height 13
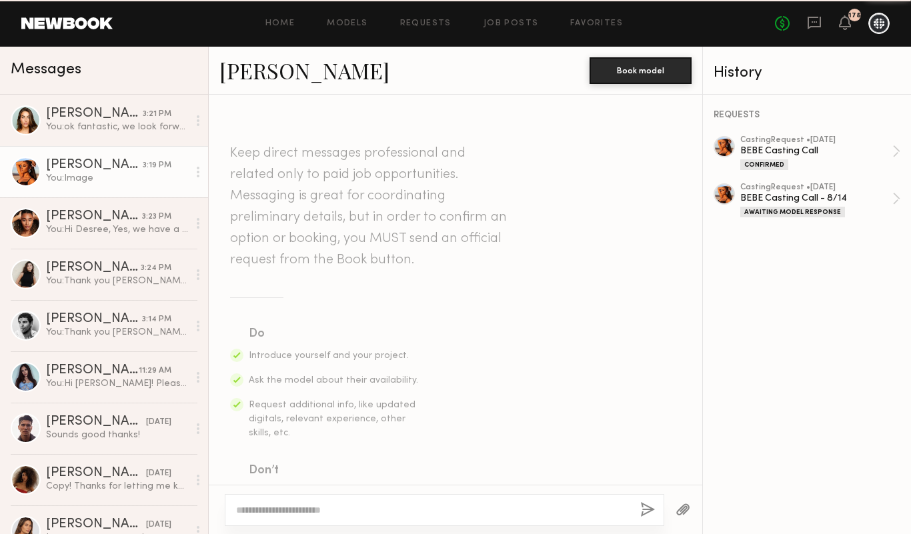
scroll to position [1982, 0]
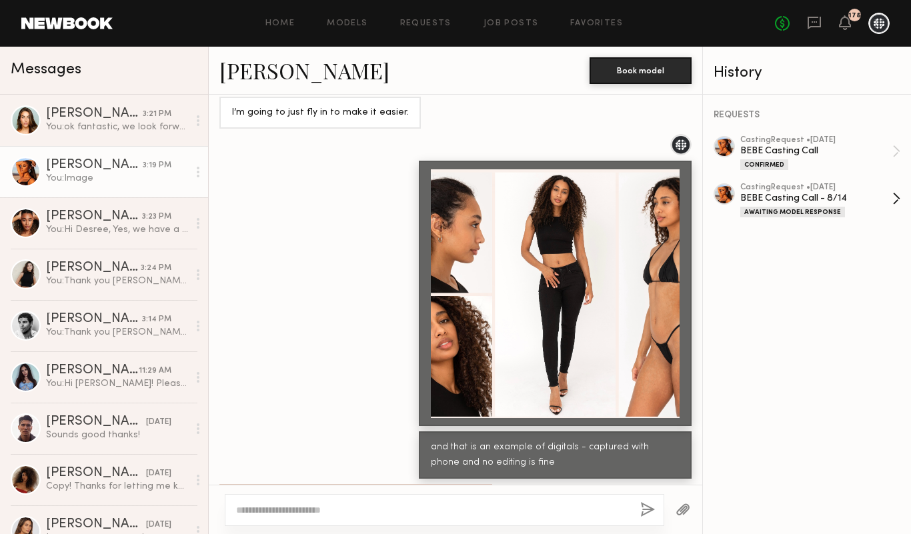
click at [768, 199] on div "BEBE Casting Call - 8/14" at bounding box center [816, 198] width 152 height 13
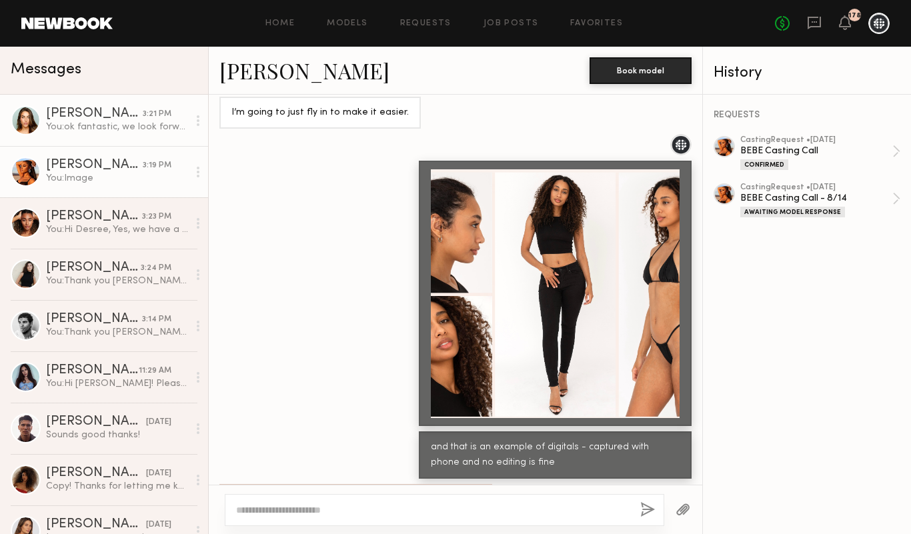
click at [98, 133] on link "Shelby M. 3:21 PM You: ok fantastic, we look forward to having you on tuesday!" at bounding box center [104, 120] width 208 height 51
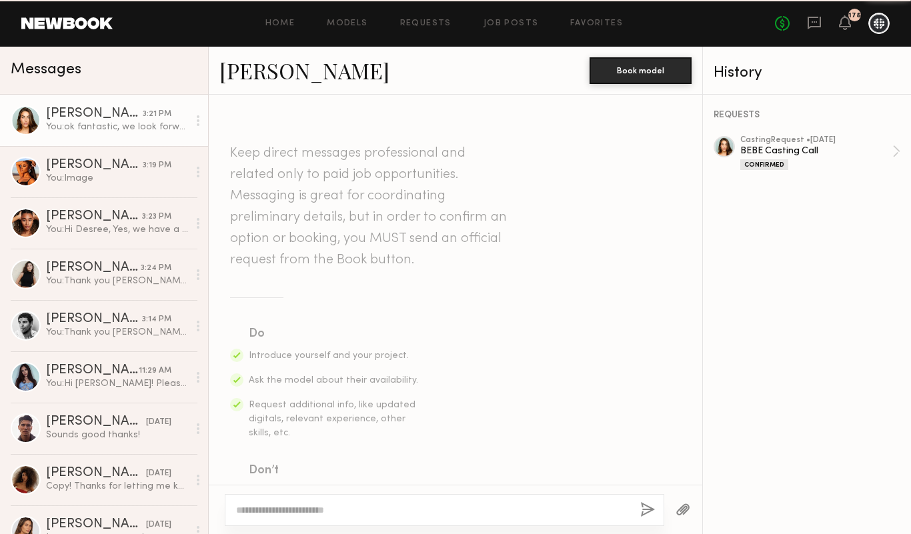
scroll to position [621, 0]
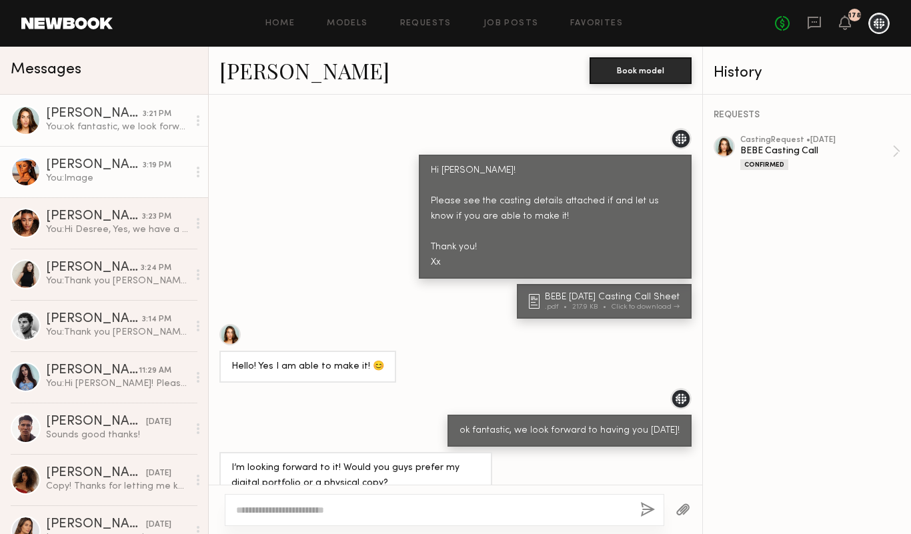
click at [100, 158] on link "Ravyn L. 3:19 PM You: Image" at bounding box center [104, 171] width 208 height 51
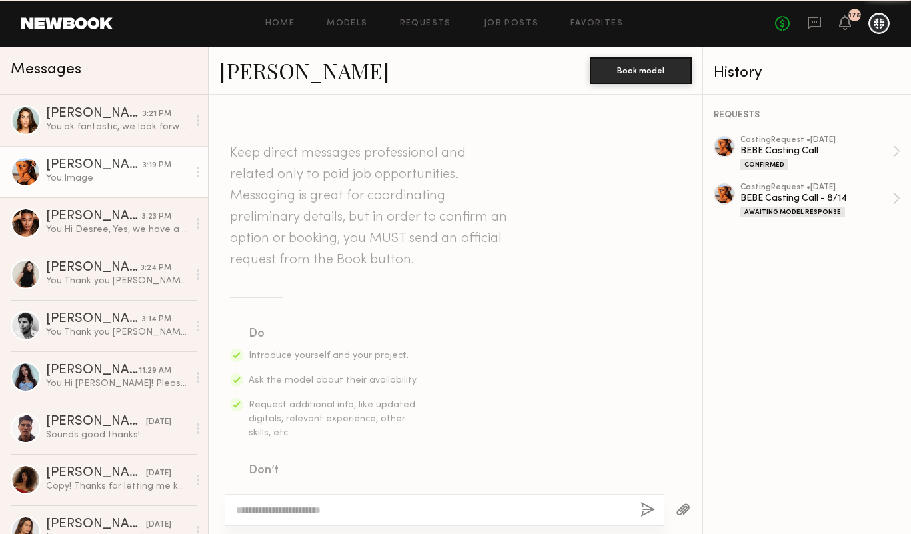
scroll to position [1982, 0]
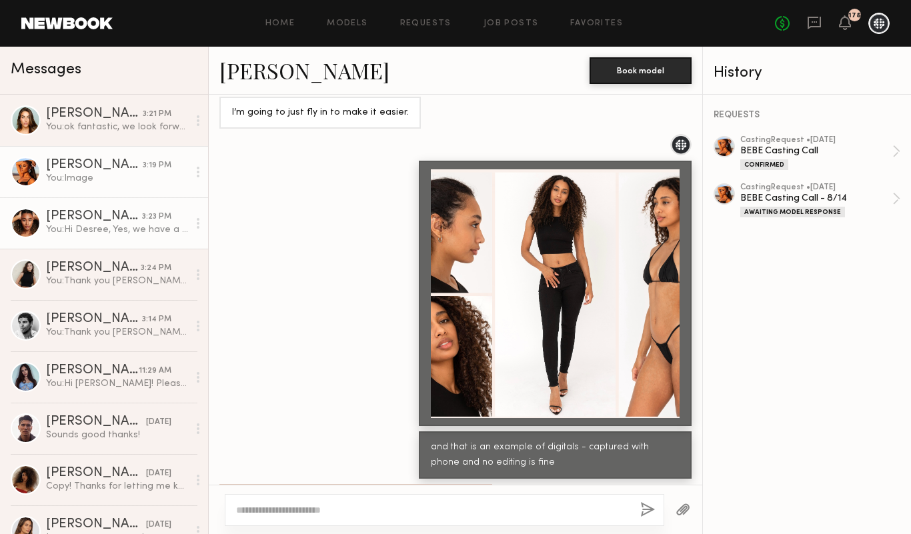
click at [101, 218] on div "Desree H." at bounding box center [94, 216] width 96 height 13
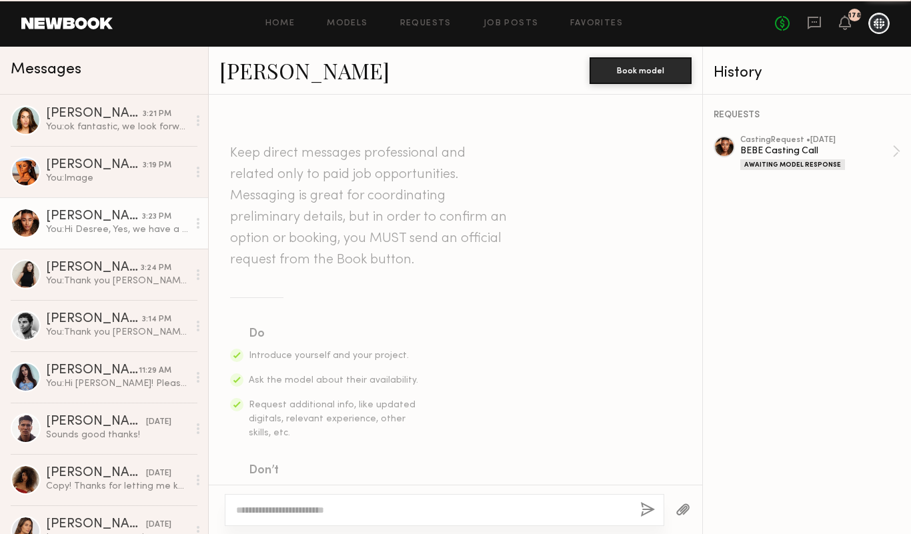
scroll to position [787, 0]
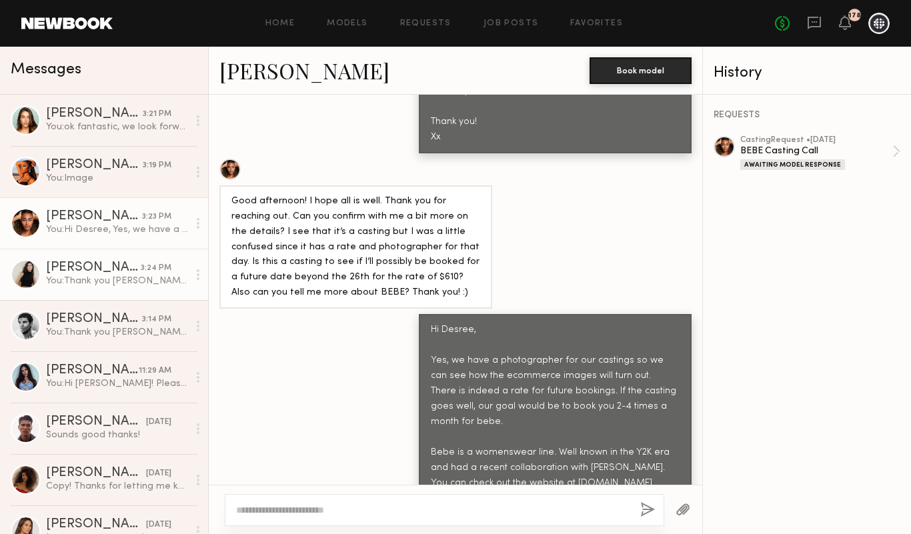
click at [95, 275] on div "You: Thank you Romy! We were glad to have you back again. Have a lovely weekend!" at bounding box center [117, 281] width 142 height 13
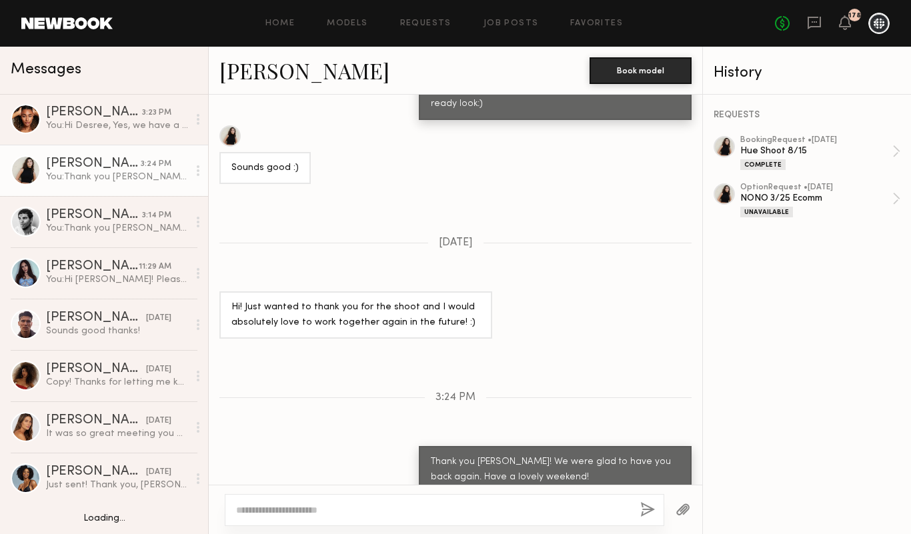
scroll to position [111, 0]
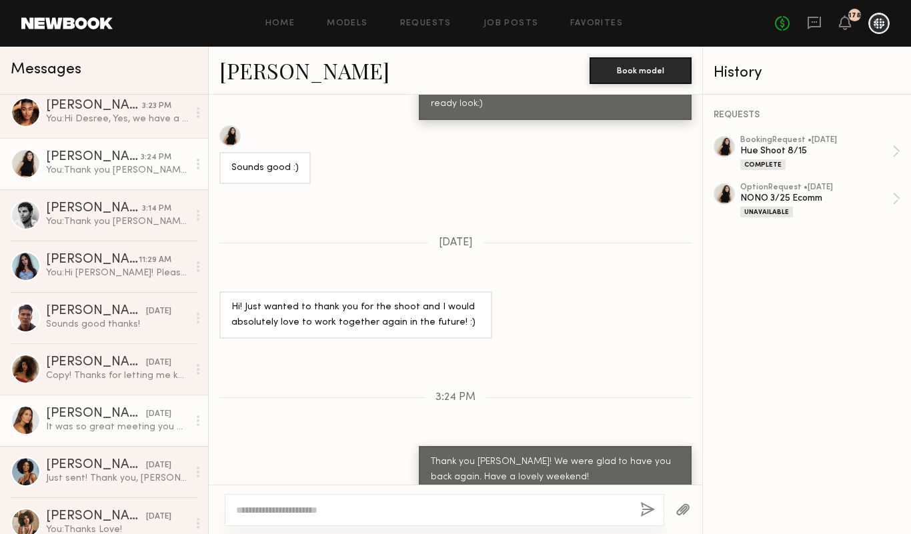
click at [98, 417] on div "Carly S." at bounding box center [96, 413] width 100 height 13
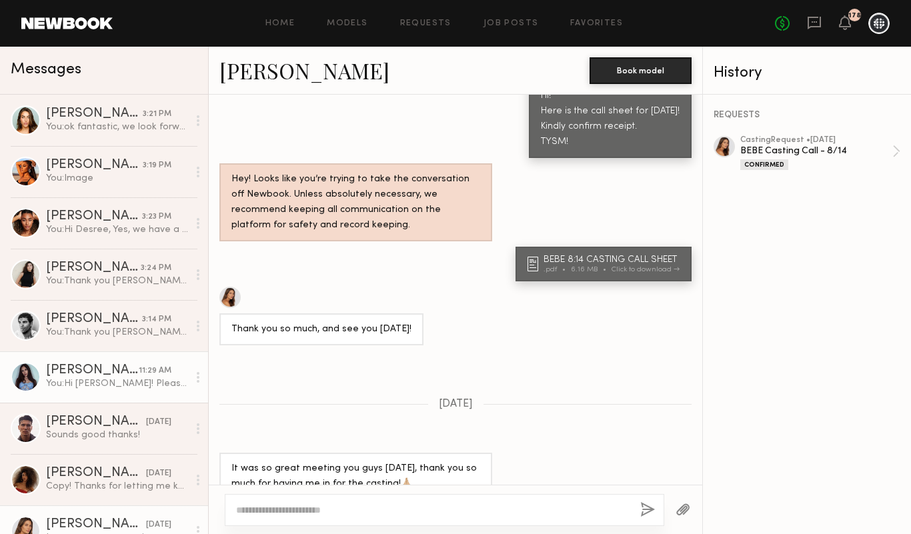
click at [77, 372] on div "Julia B." at bounding box center [92, 370] width 93 height 13
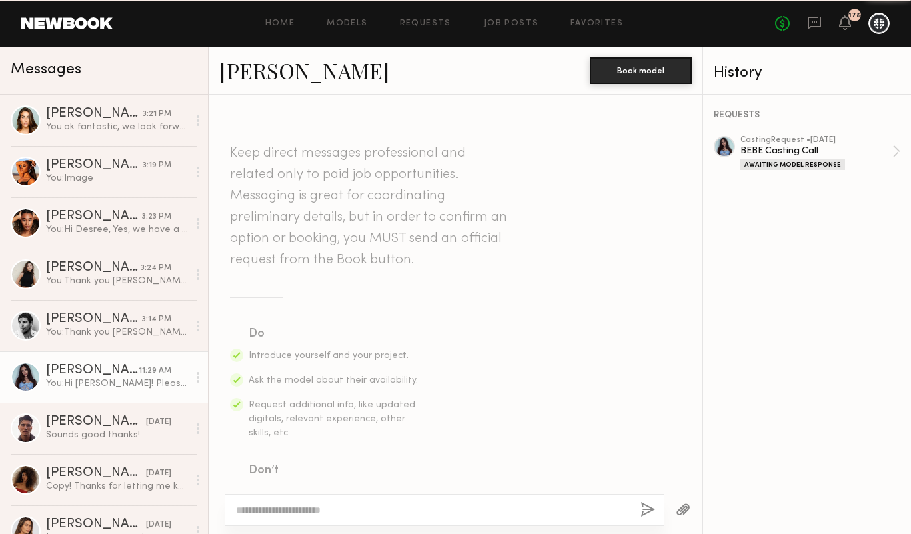
scroll to position [441, 0]
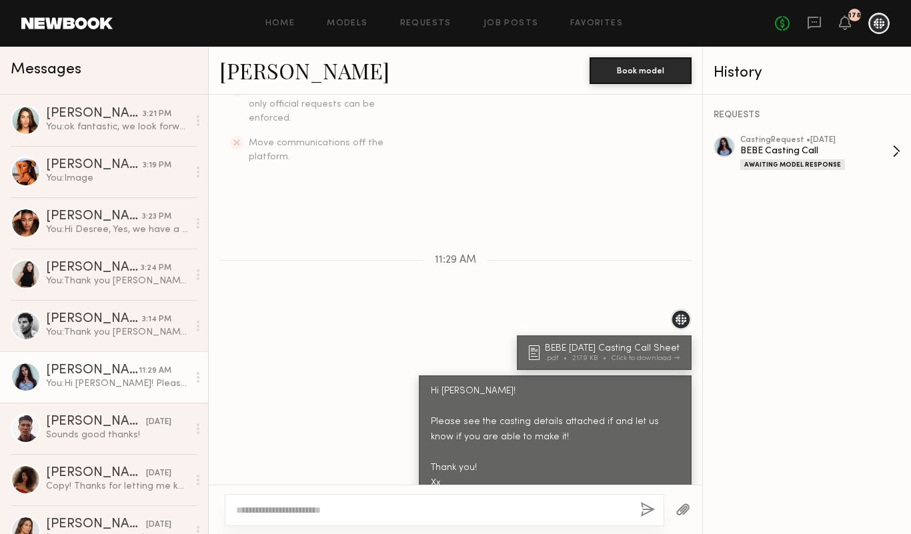
click at [795, 138] on div "casting Request • 08/22/2025" at bounding box center [816, 140] width 152 height 9
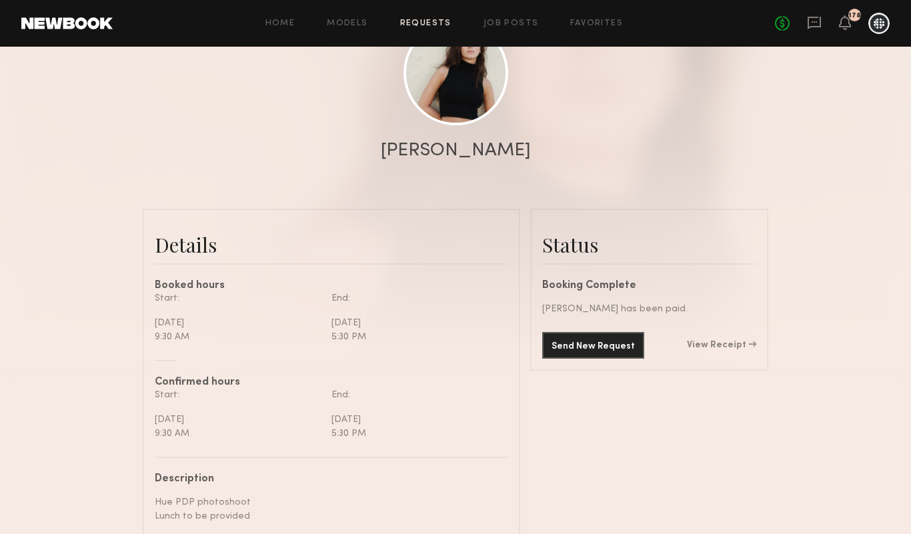
scroll to position [1100, 0]
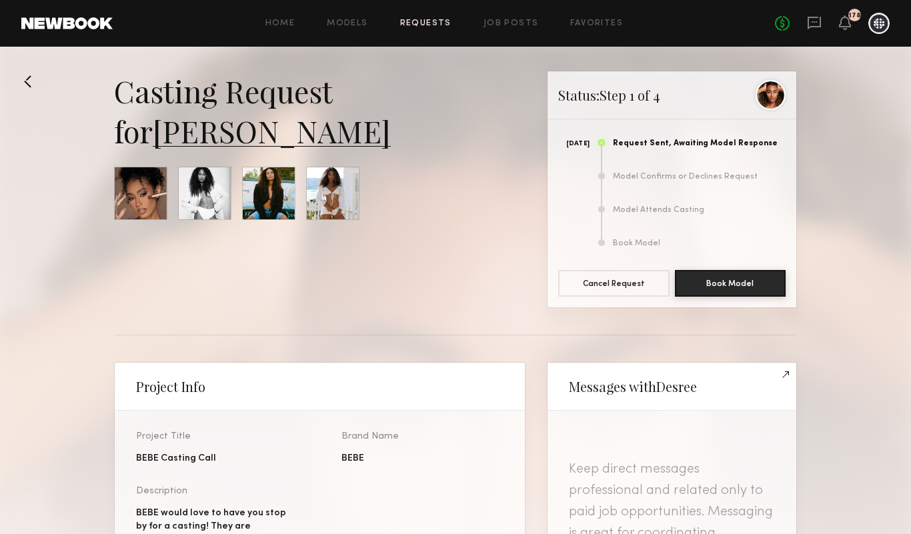
scroll to position [965, 0]
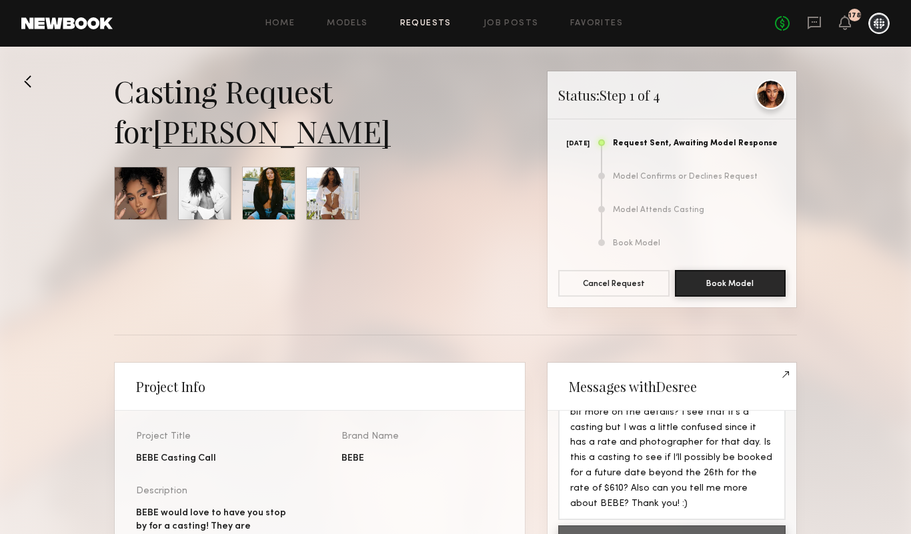
click at [771, 93] on div at bounding box center [770, 94] width 30 height 30
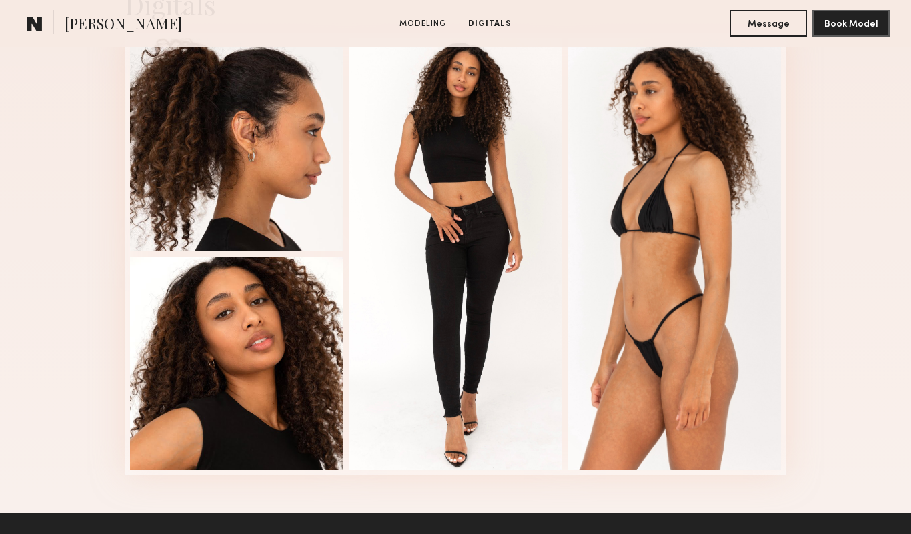
scroll to position [1393, 0]
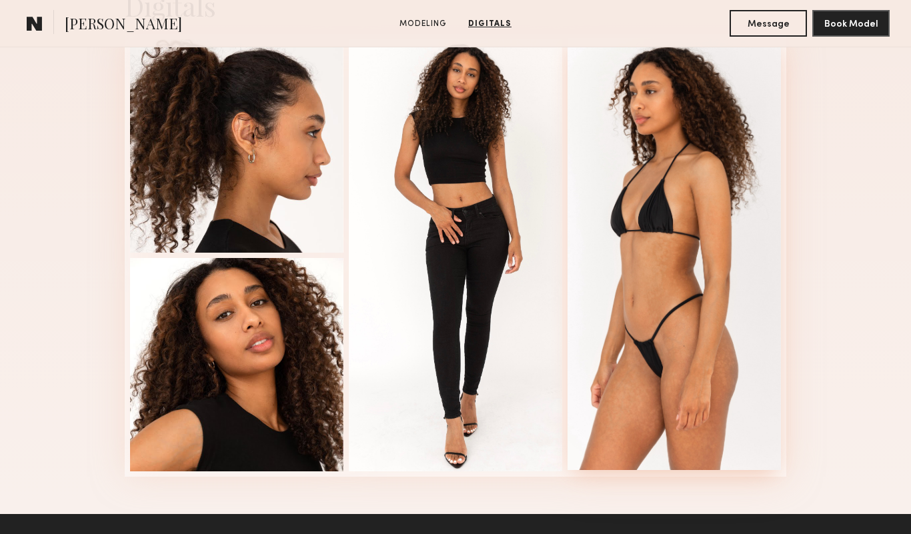
click at [610, 365] on div at bounding box center [673, 254] width 213 height 432
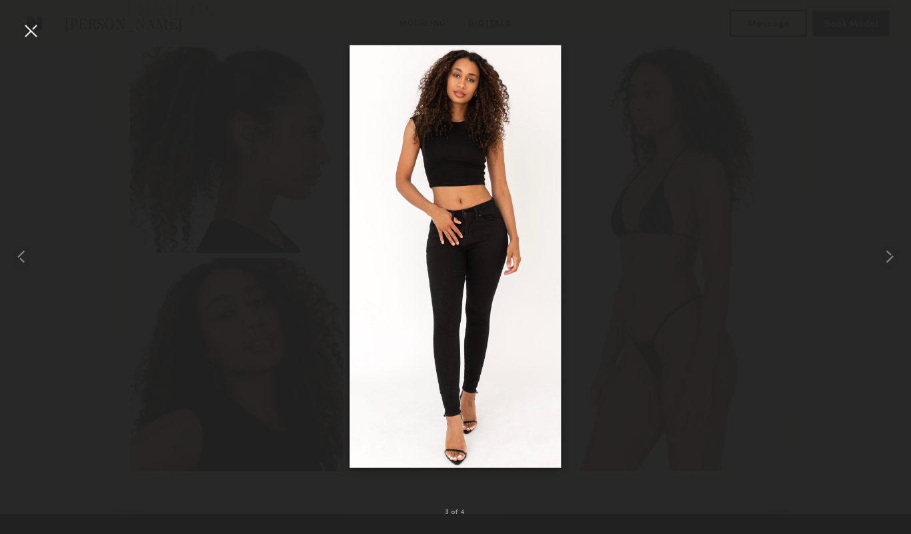
click at [285, 352] on div at bounding box center [455, 256] width 911 height 470
click at [39, 36] on div at bounding box center [30, 30] width 21 height 21
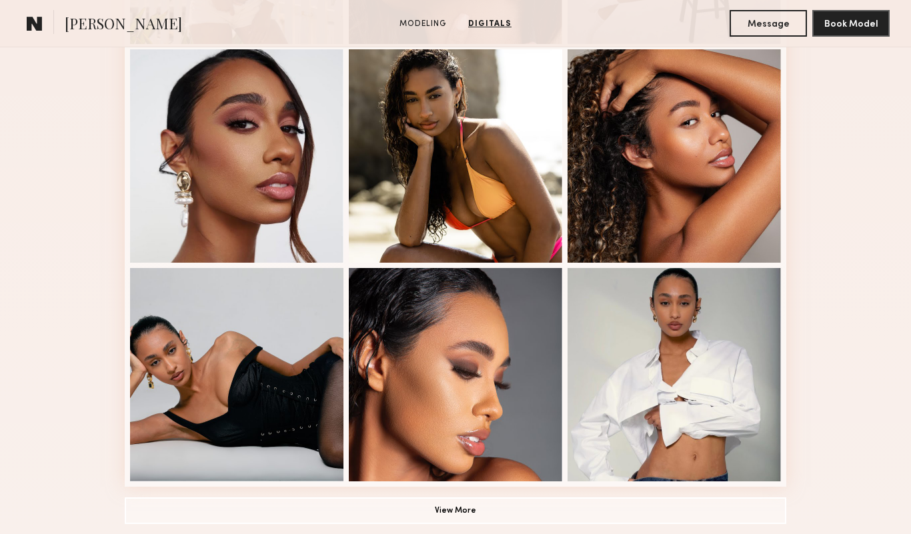
scroll to position [759, 0]
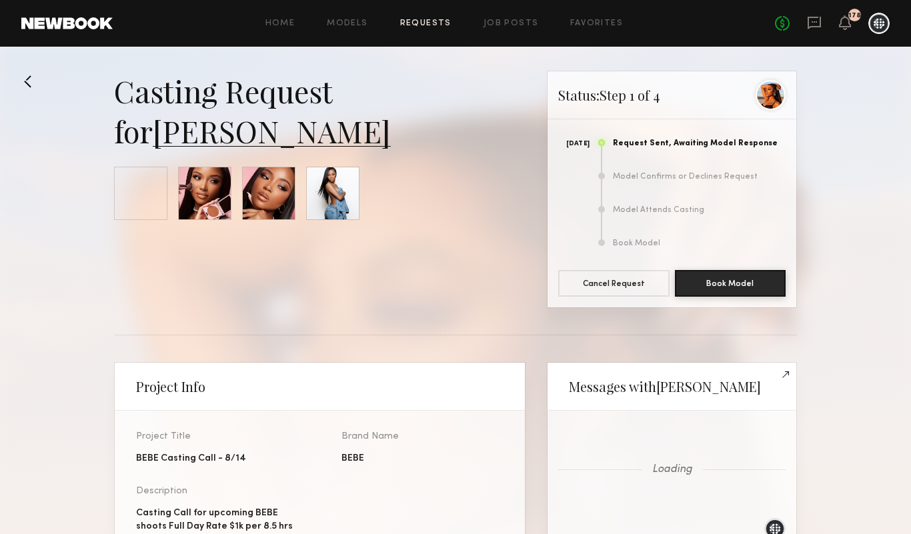
scroll to position [884, 0]
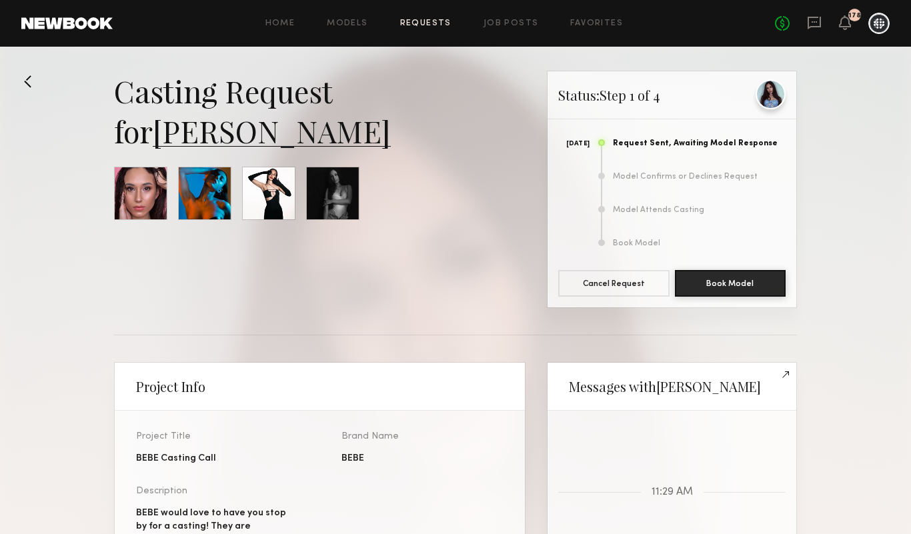
click at [773, 105] on div at bounding box center [770, 94] width 30 height 30
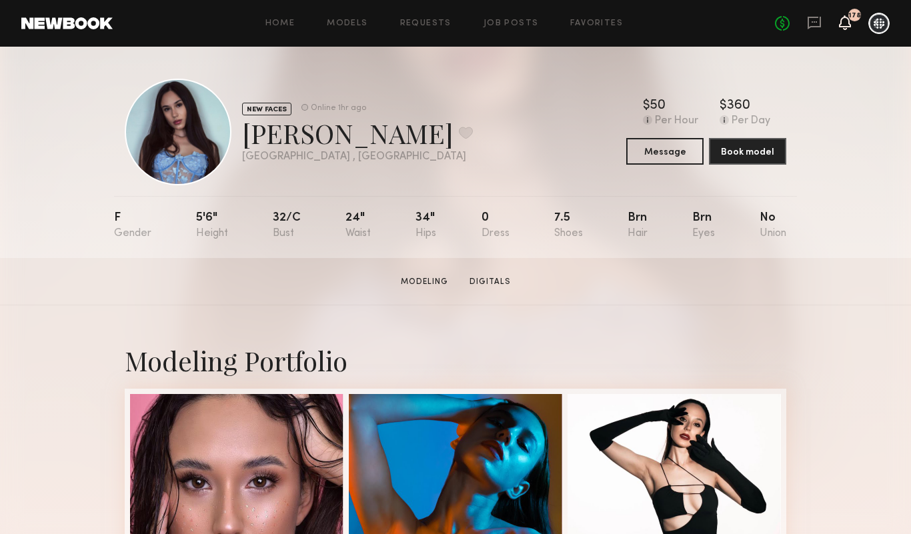
click at [843, 26] on icon at bounding box center [845, 21] width 11 height 9
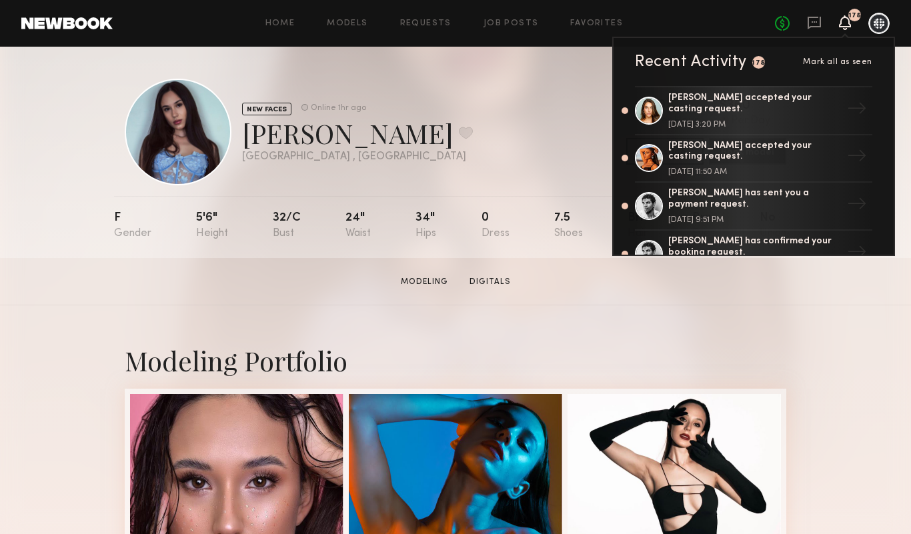
click at [843, 20] on icon at bounding box center [845, 21] width 11 height 9
click at [815, 25] on icon at bounding box center [813, 23] width 13 height 13
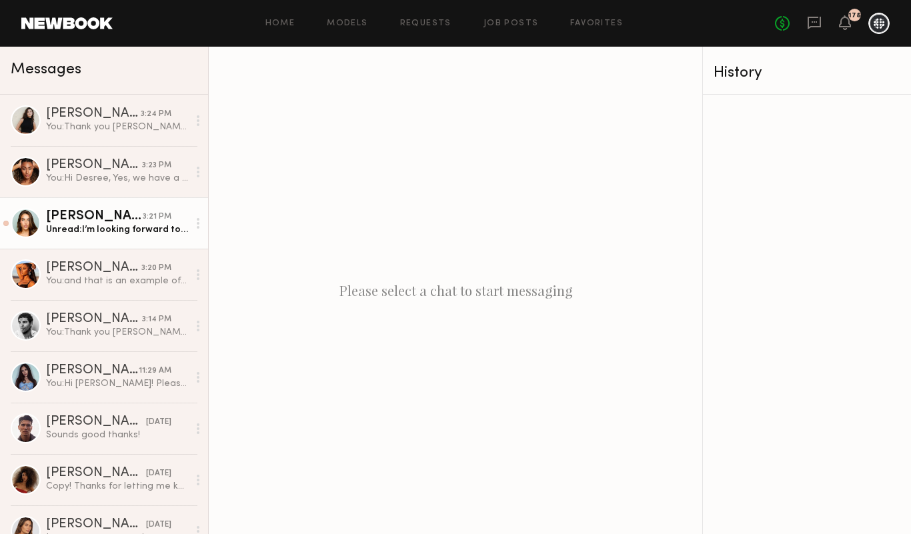
click at [113, 235] on div "Unread: I’m looking forward to it! Would you guys prefer my digital portfolio o…" at bounding box center [117, 229] width 142 height 13
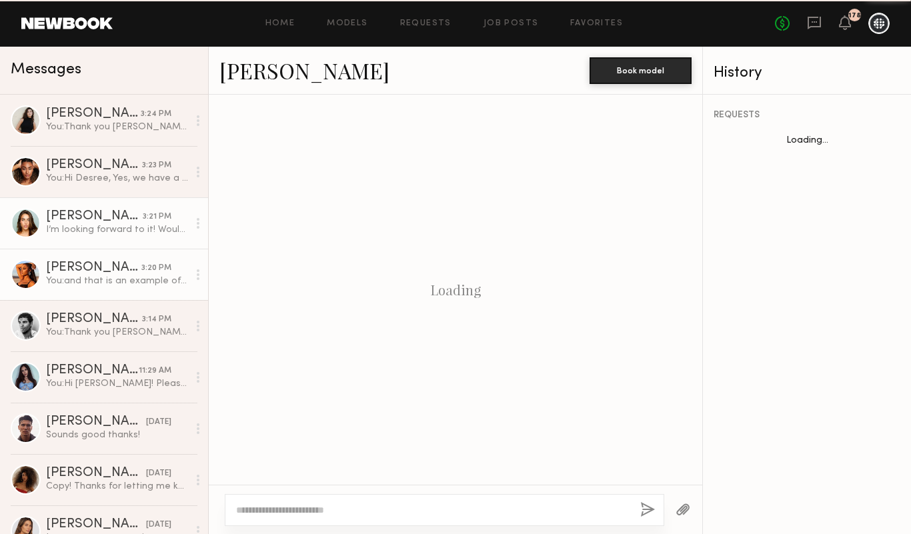
scroll to position [621, 0]
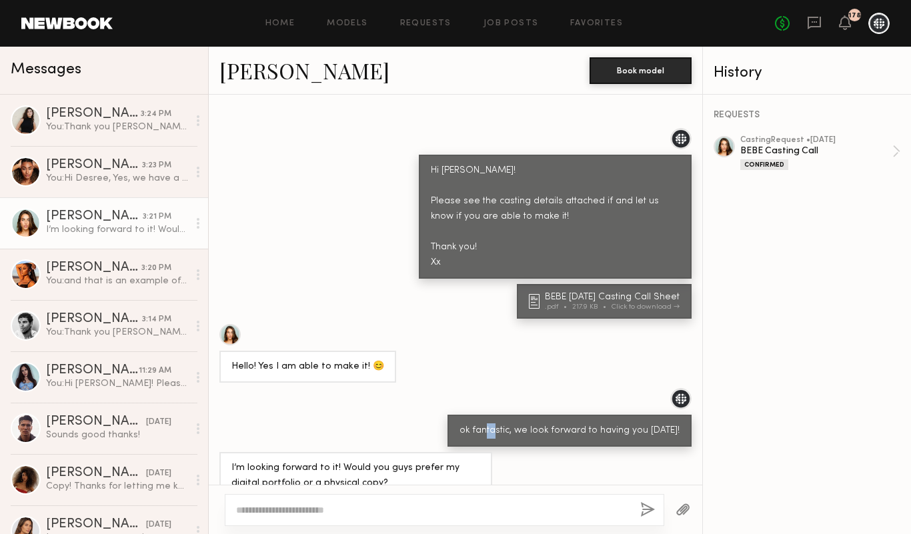
drag, startPoint x: 473, startPoint y: 405, endPoint x: 481, endPoint y: 411, distance: 10.0
click at [481, 423] on div "ok fantastic, we look forward to having you on tuesday!" at bounding box center [569, 430] width 220 height 15
click at [425, 501] on div at bounding box center [444, 510] width 439 height 32
click at [426, 505] on textarea at bounding box center [432, 509] width 393 height 13
type textarea "**********"
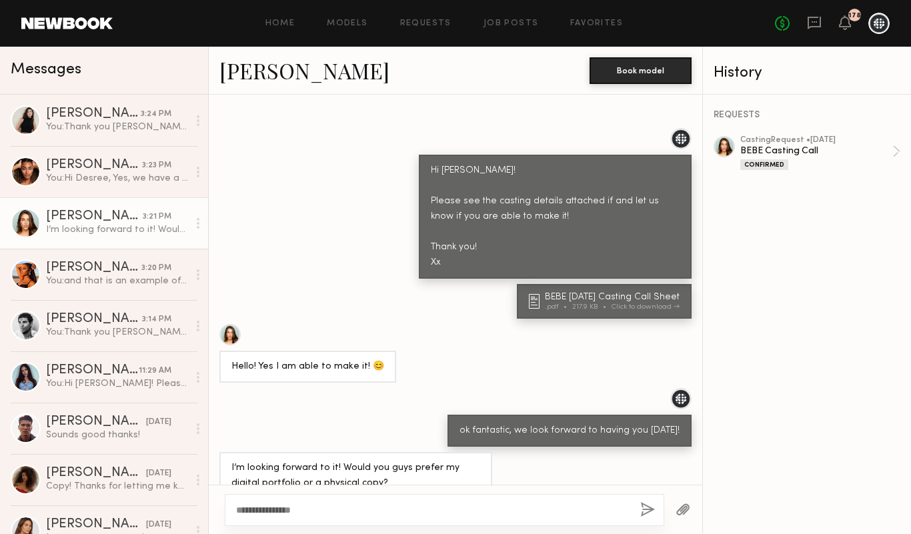
click at [638, 503] on div "**********" at bounding box center [444, 510] width 439 height 32
click at [643, 507] on button "button" at bounding box center [647, 510] width 15 height 17
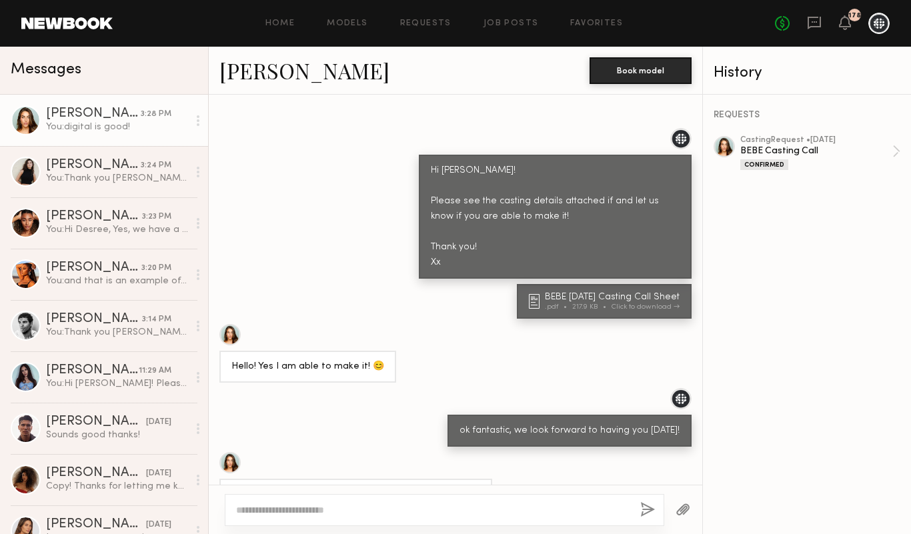
scroll to position [787, 0]
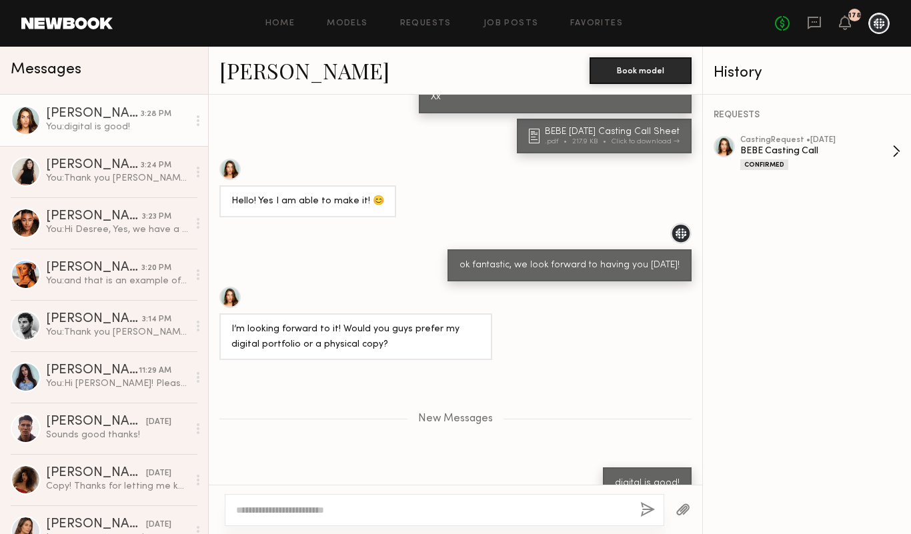
click at [852, 139] on div "casting Request • 08/22/2025" at bounding box center [816, 140] width 152 height 9
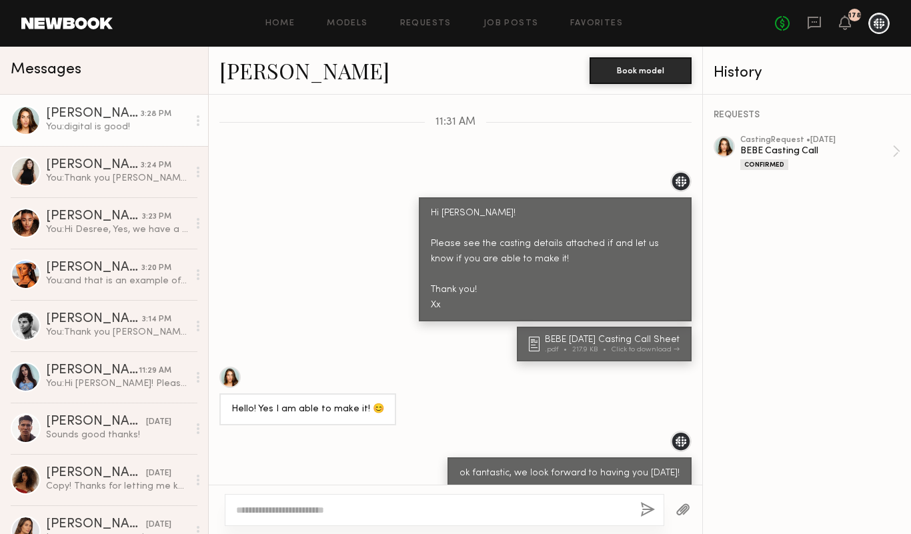
scroll to position [573, 0]
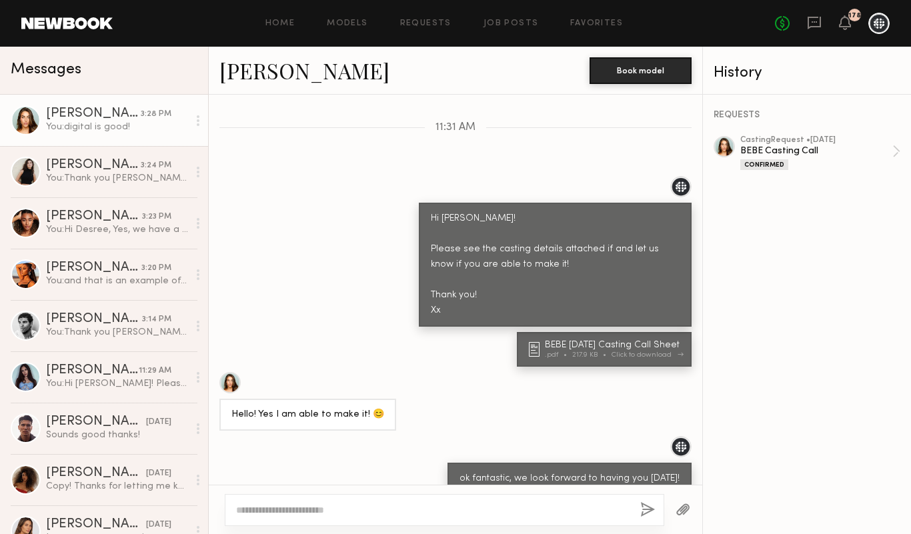
click at [553, 351] on div ".pdf" at bounding box center [558, 354] width 27 height 7
click at [579, 383] on div "Hello! Yes I am able to make it! 😊" at bounding box center [455, 401] width 493 height 59
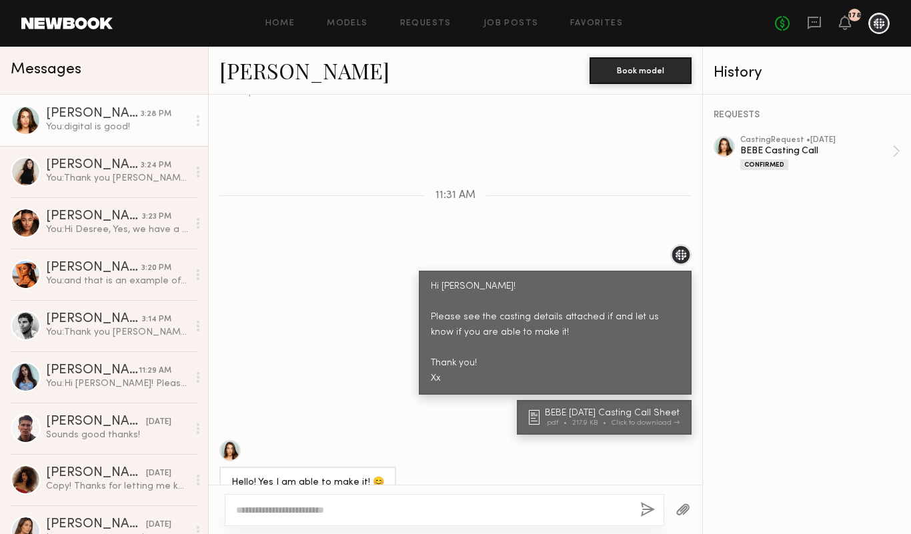
scroll to position [487, 0]
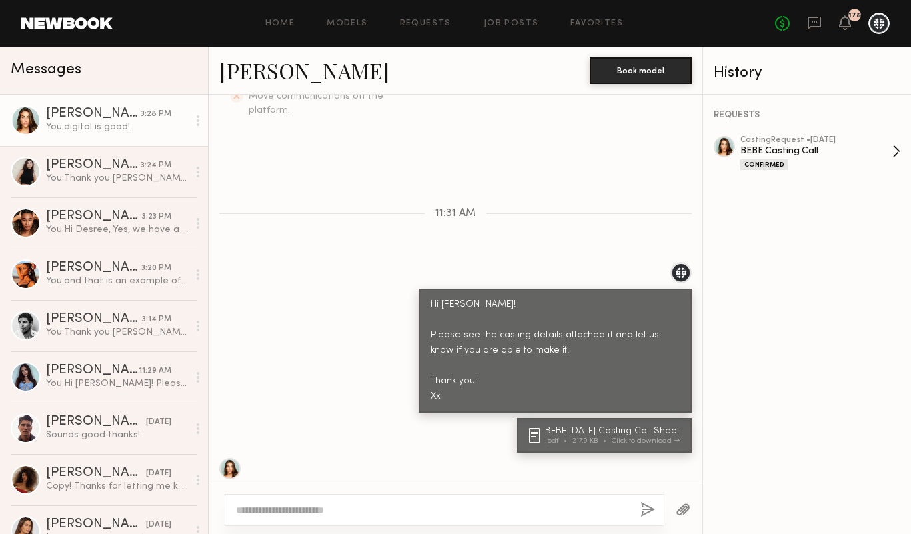
click at [803, 150] on div "BEBE Casting Call" at bounding box center [816, 151] width 152 height 13
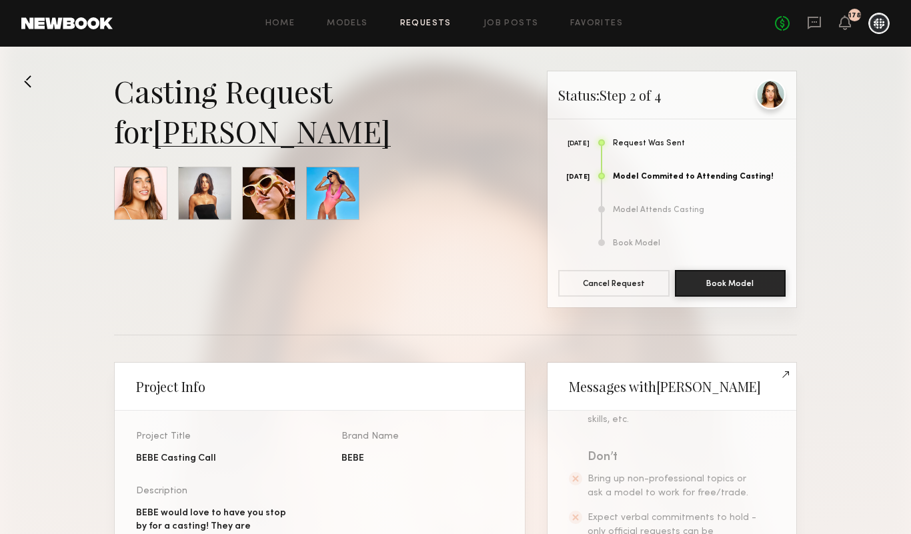
click at [774, 93] on div at bounding box center [770, 94] width 30 height 30
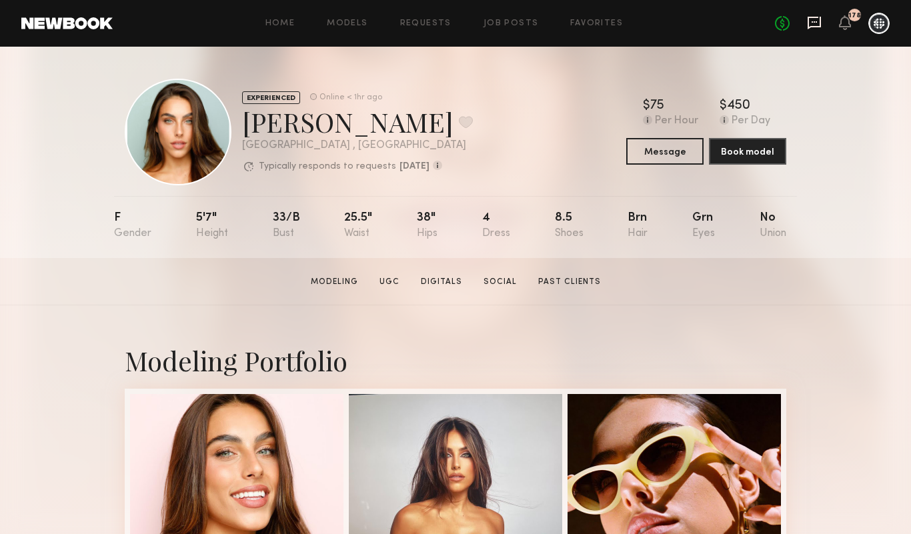
click at [811, 25] on icon at bounding box center [814, 22] width 15 height 15
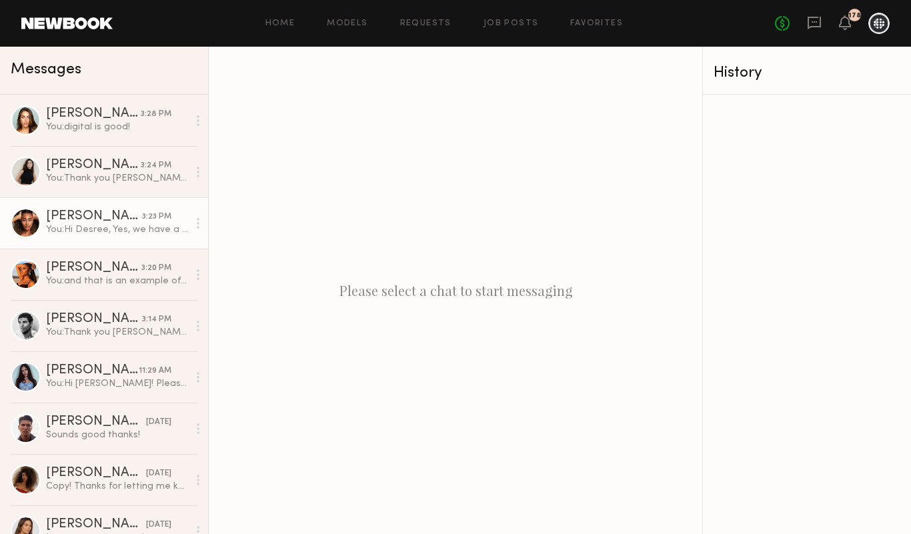
click at [103, 224] on div "You: Hi Desree, Yes, we have a photographer for our castings so we can see how …" at bounding box center [117, 229] width 142 height 13
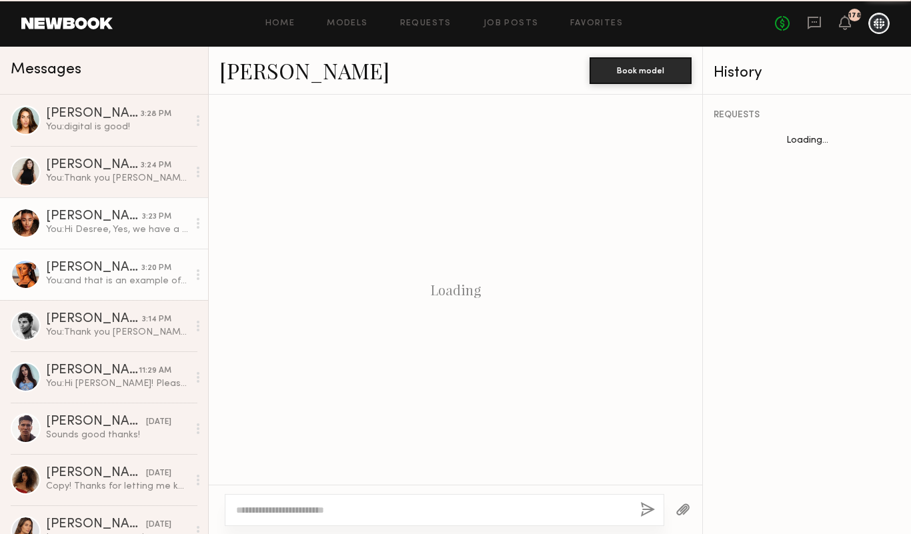
scroll to position [787, 0]
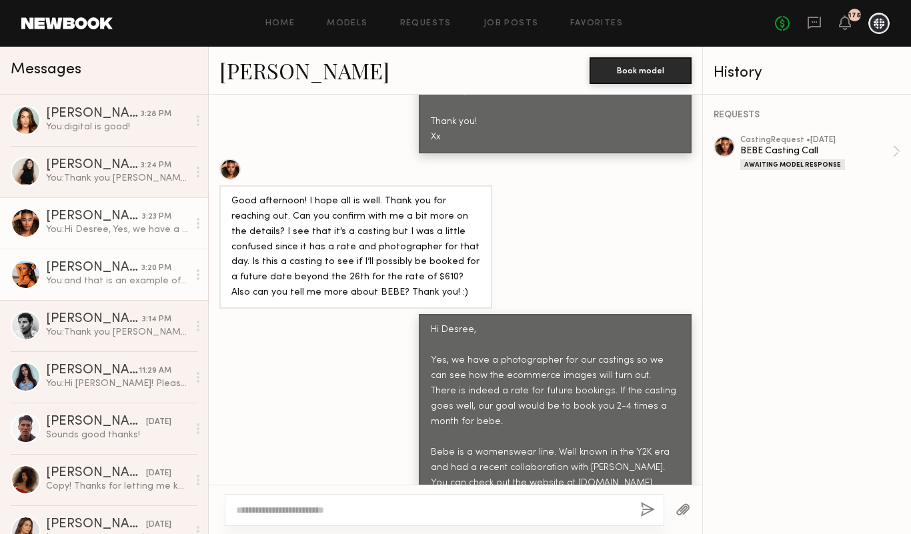
click at [165, 287] on div "You: and that is an example of digitals - captured with phone and no editing is…" at bounding box center [117, 281] width 142 height 13
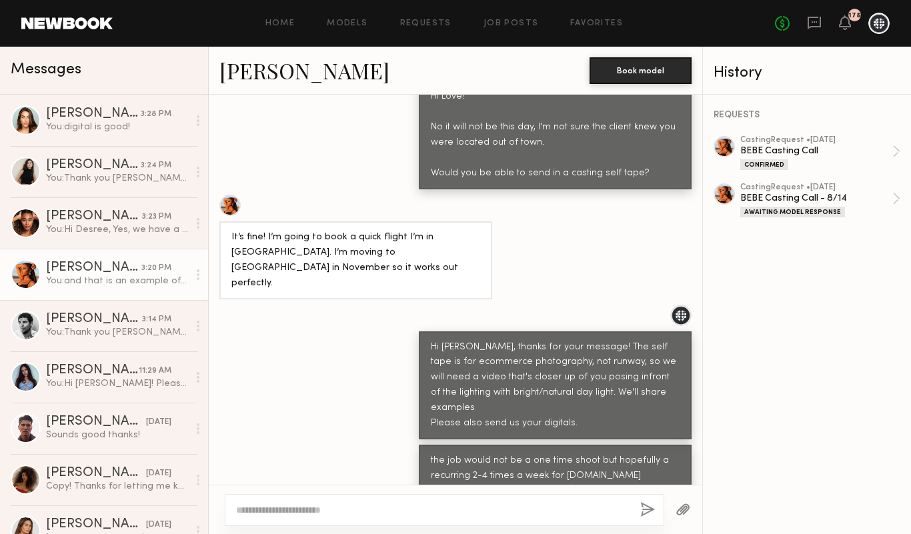
scroll to position [147, 0]
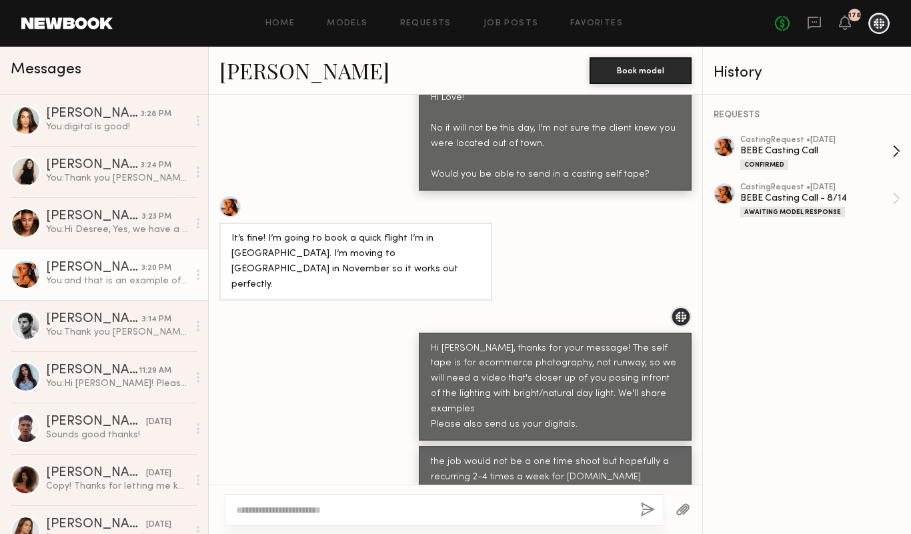
click at [789, 146] on div "BEBE Casting Call" at bounding box center [816, 151] width 152 height 13
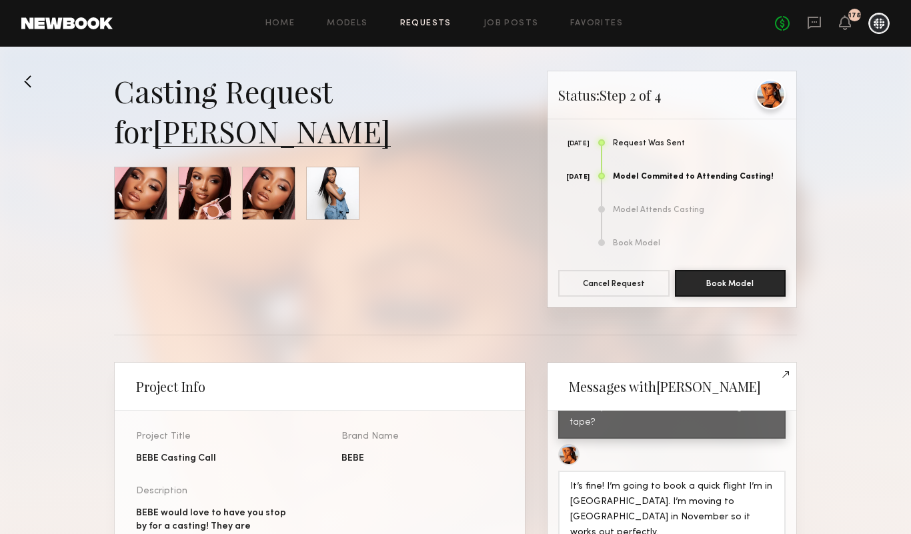
scroll to position [1521, 0]
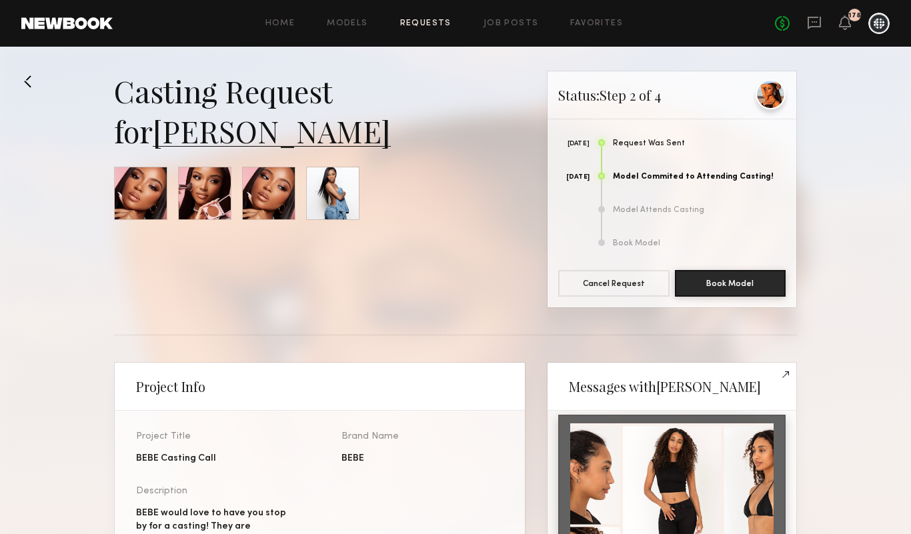
click at [779, 91] on div at bounding box center [770, 94] width 30 height 30
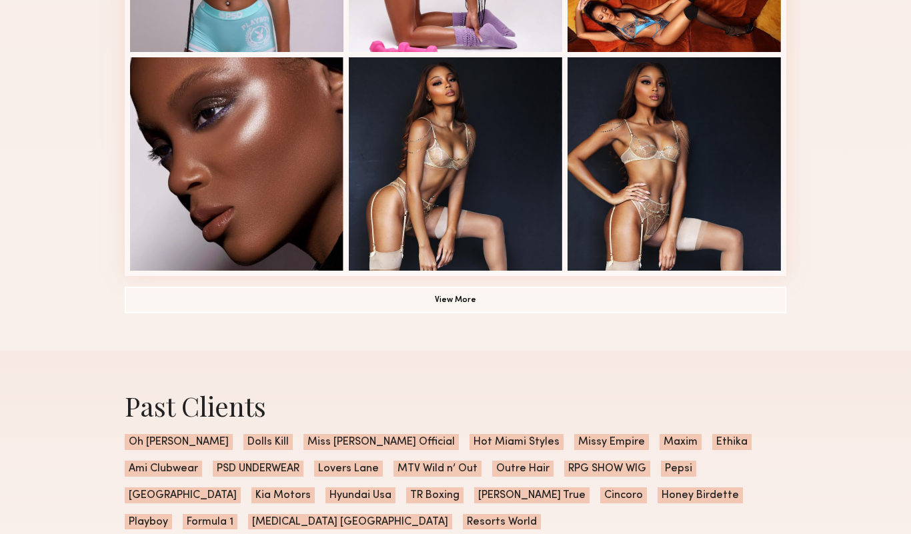
scroll to position [932, 0]
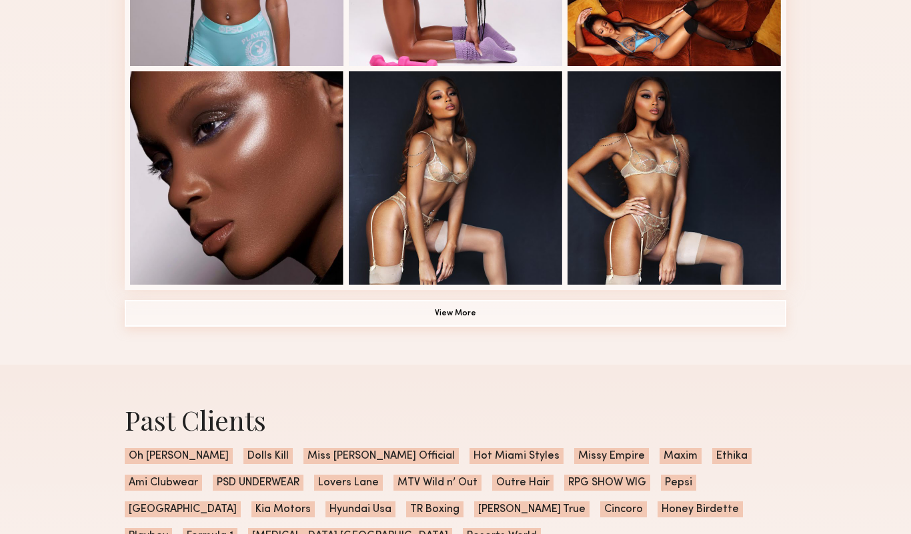
click at [547, 326] on button "View More" at bounding box center [455, 313] width 661 height 27
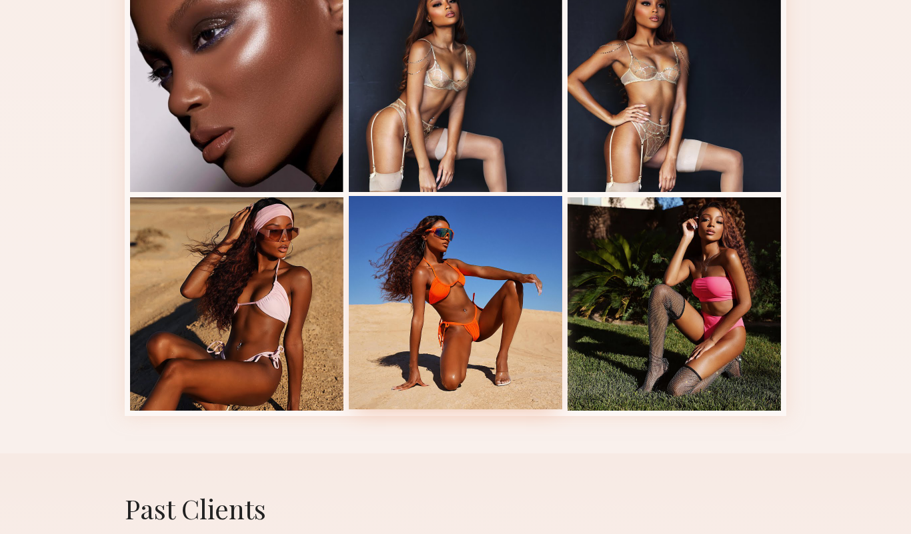
scroll to position [1019, 0]
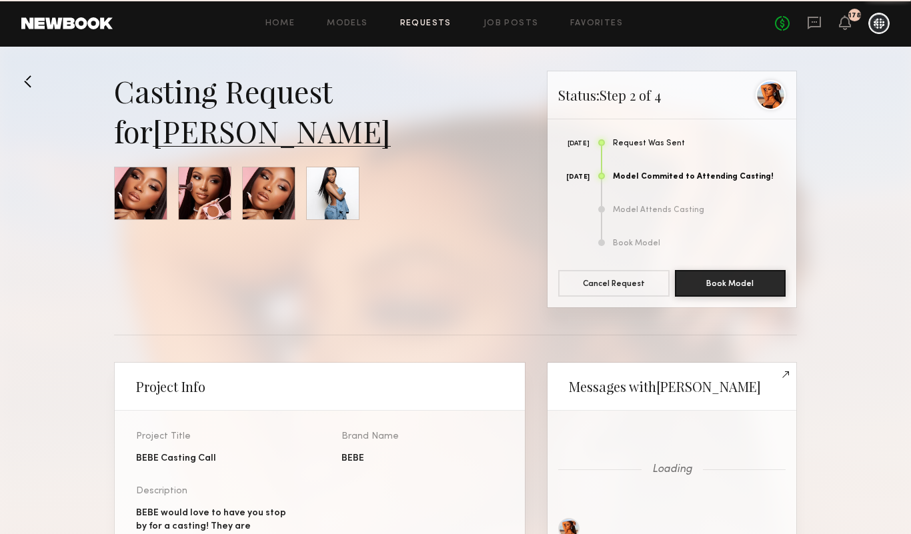
scroll to position [1522, 0]
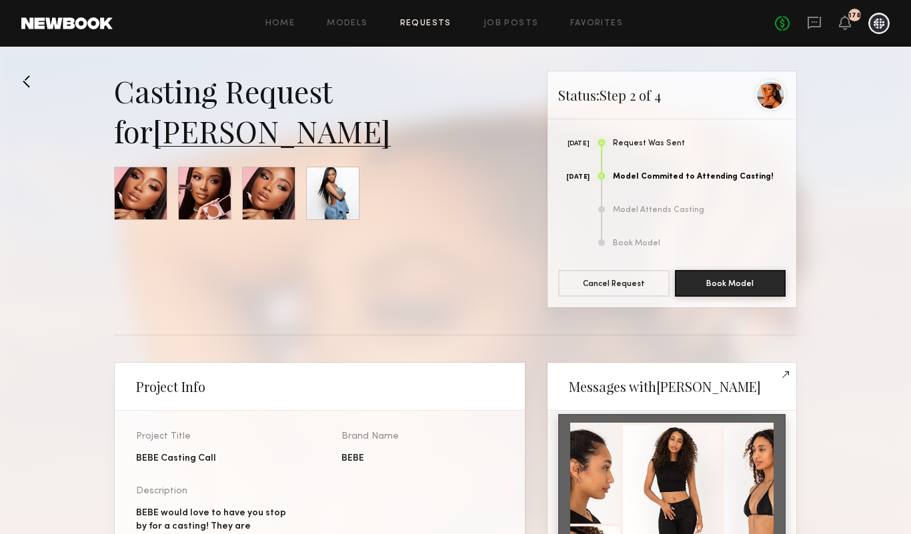
click at [31, 91] on button at bounding box center [31, 81] width 21 height 21
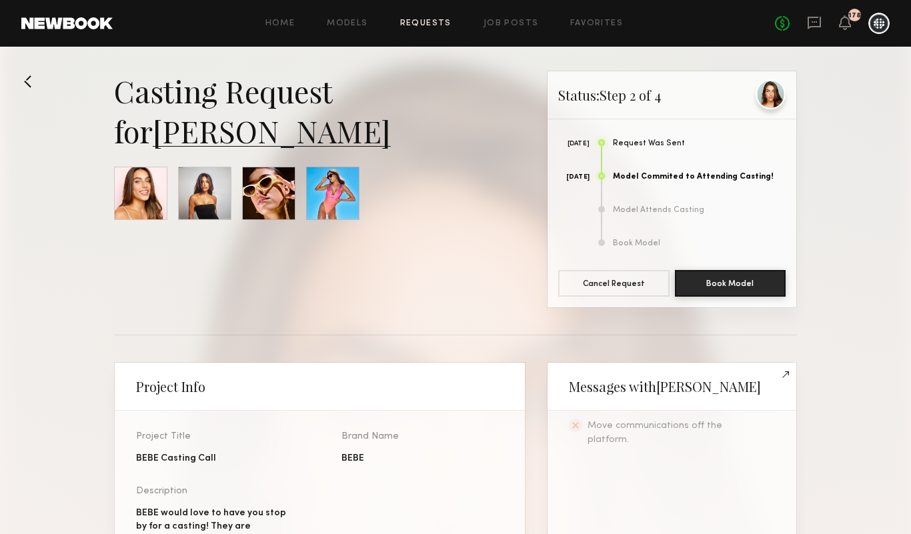
click at [778, 97] on div at bounding box center [770, 94] width 30 height 30
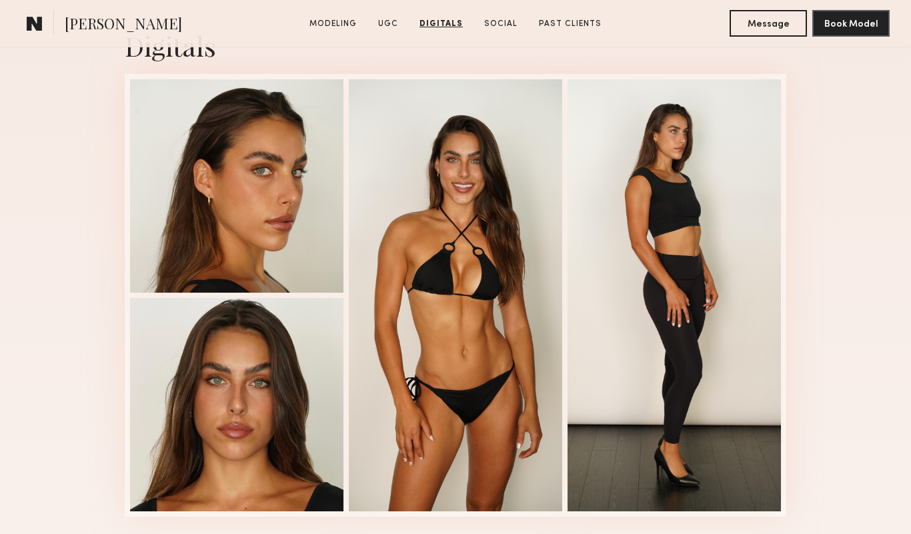
scroll to position [1738, 0]
